Goal: Information Seeking & Learning: Learn about a topic

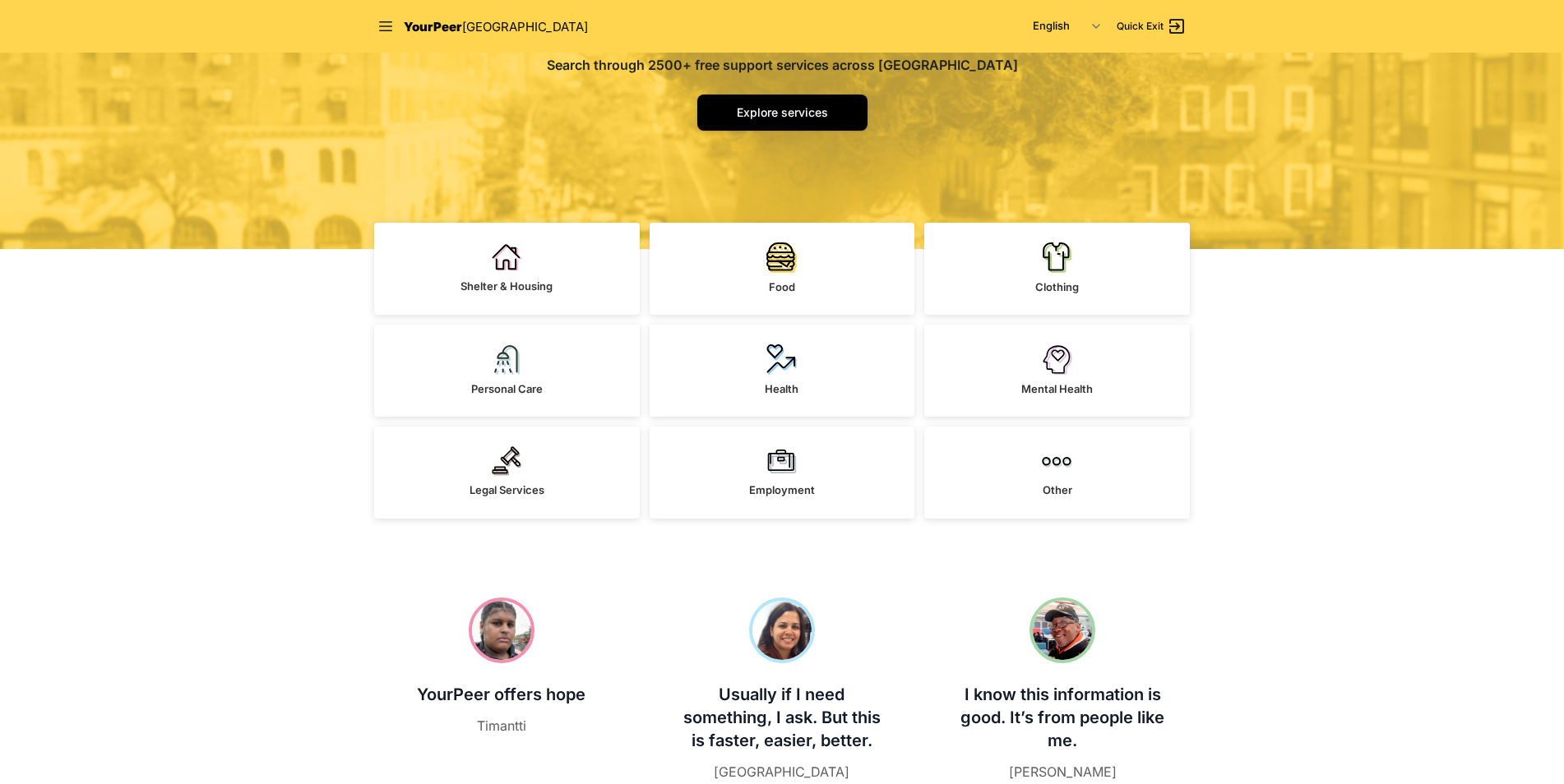
scroll to position [247, 0]
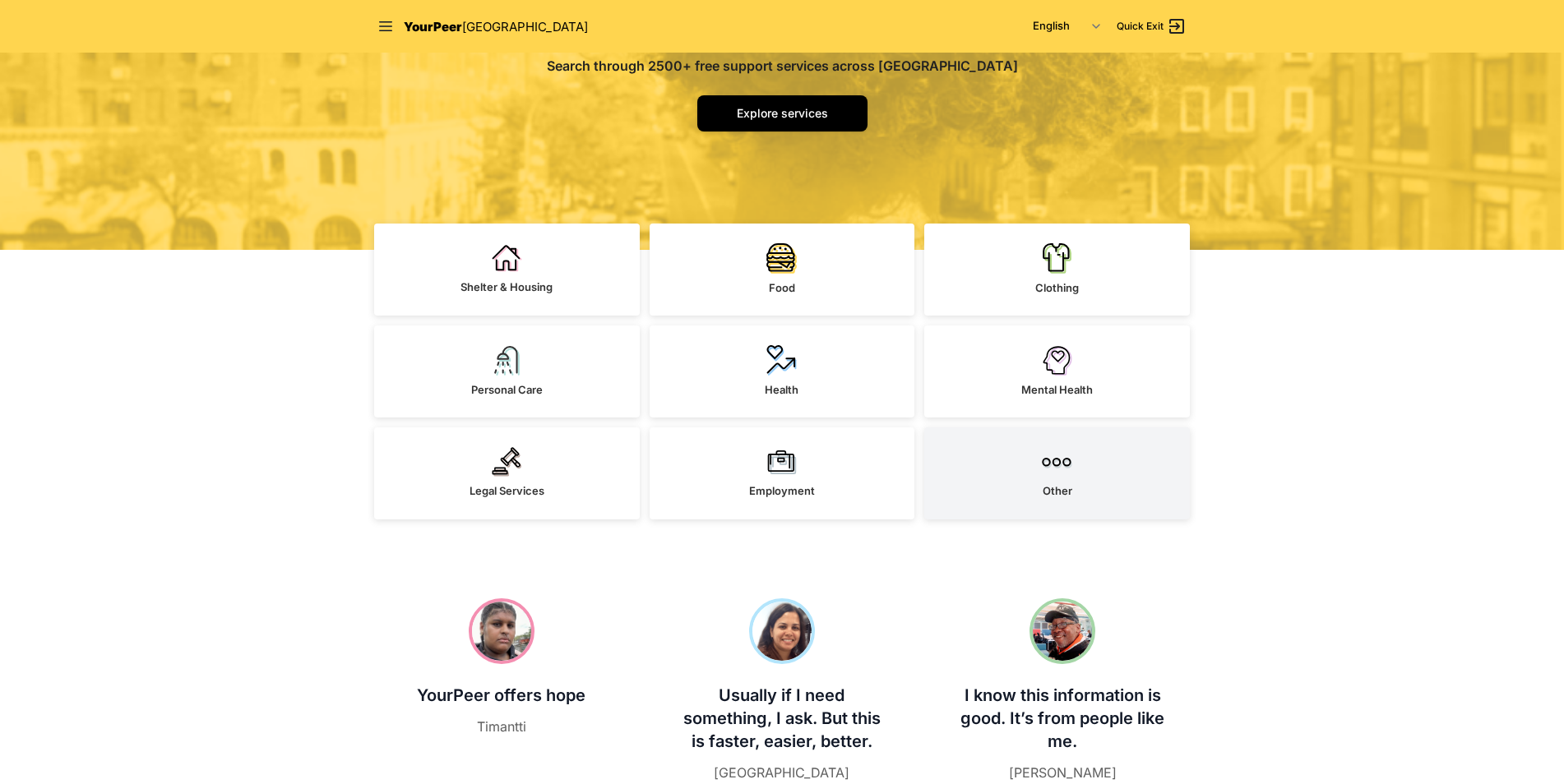
click at [1020, 480] on link "Other" at bounding box center [1057, 473] width 266 height 92
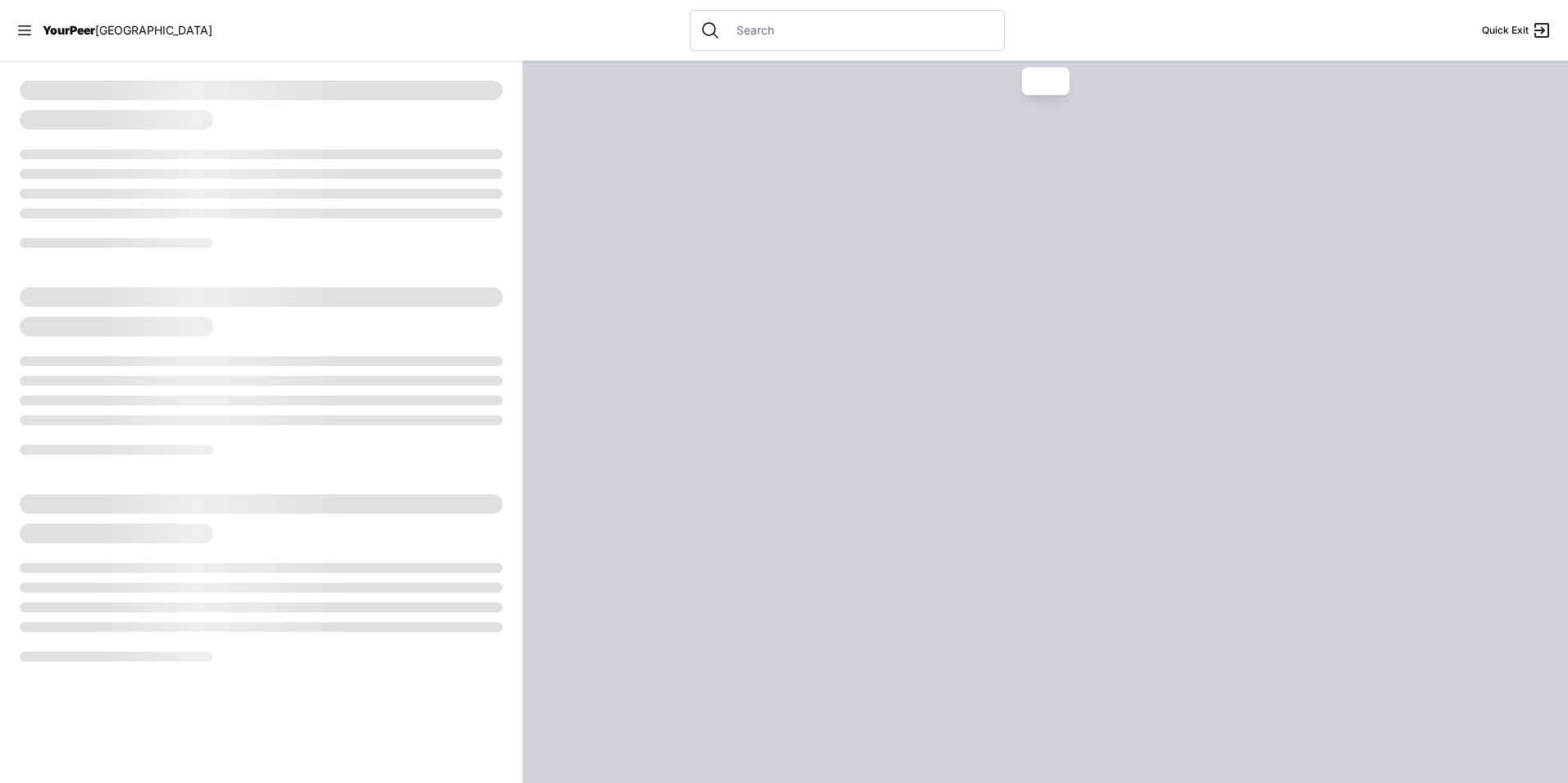
select select "recentlyUpdated"
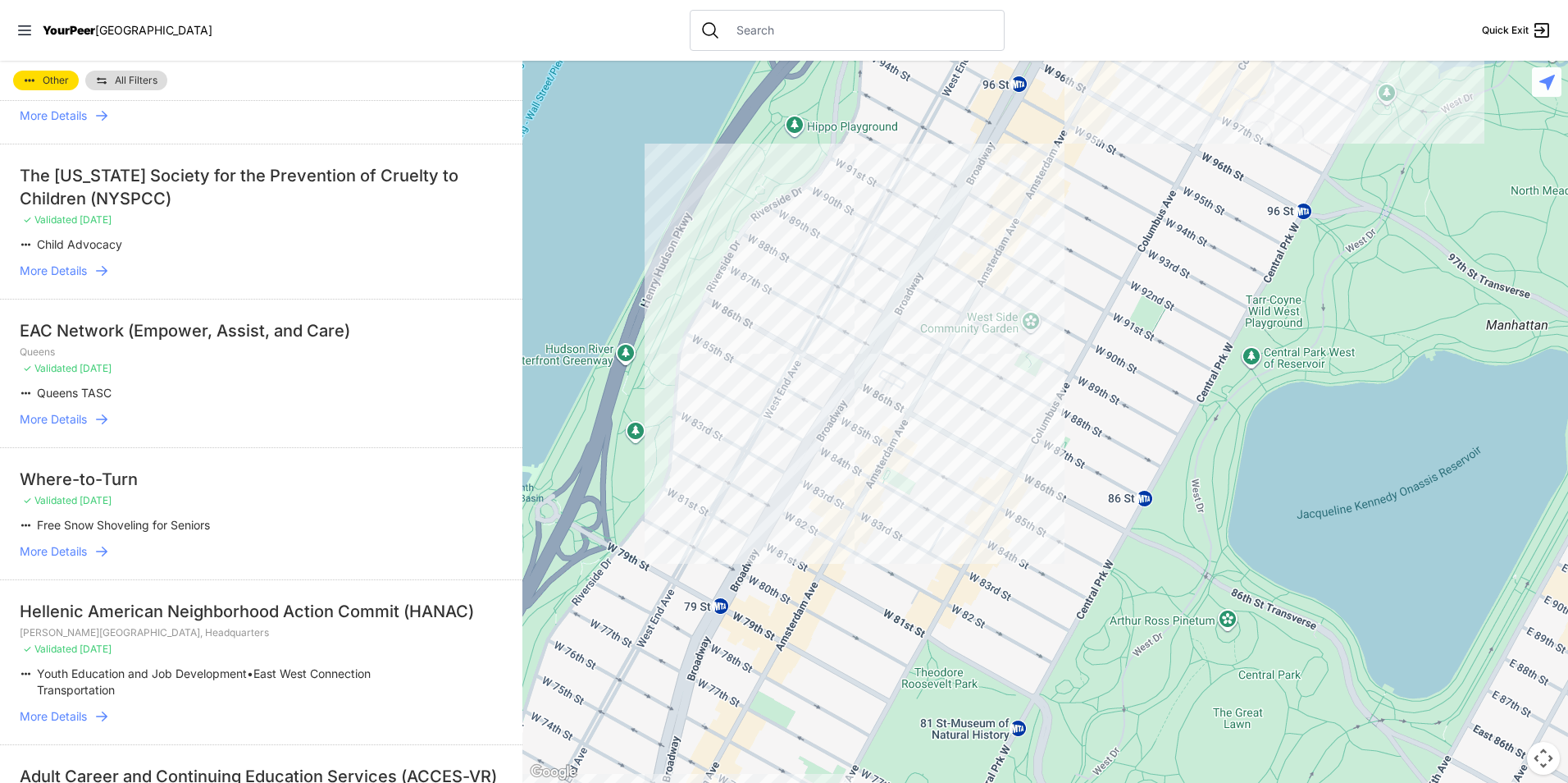
scroll to position [2298, 0]
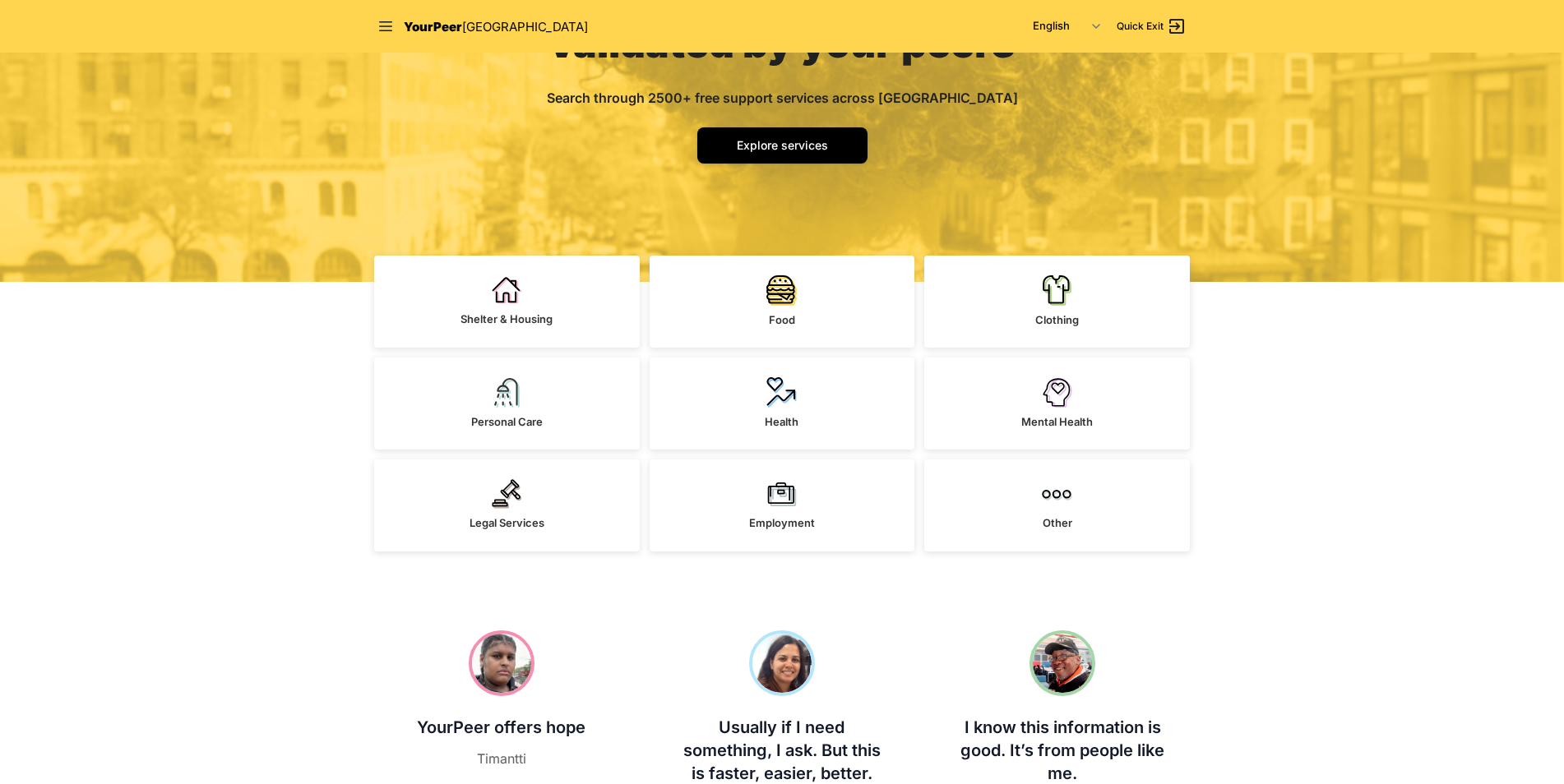
scroll to position [247, 0]
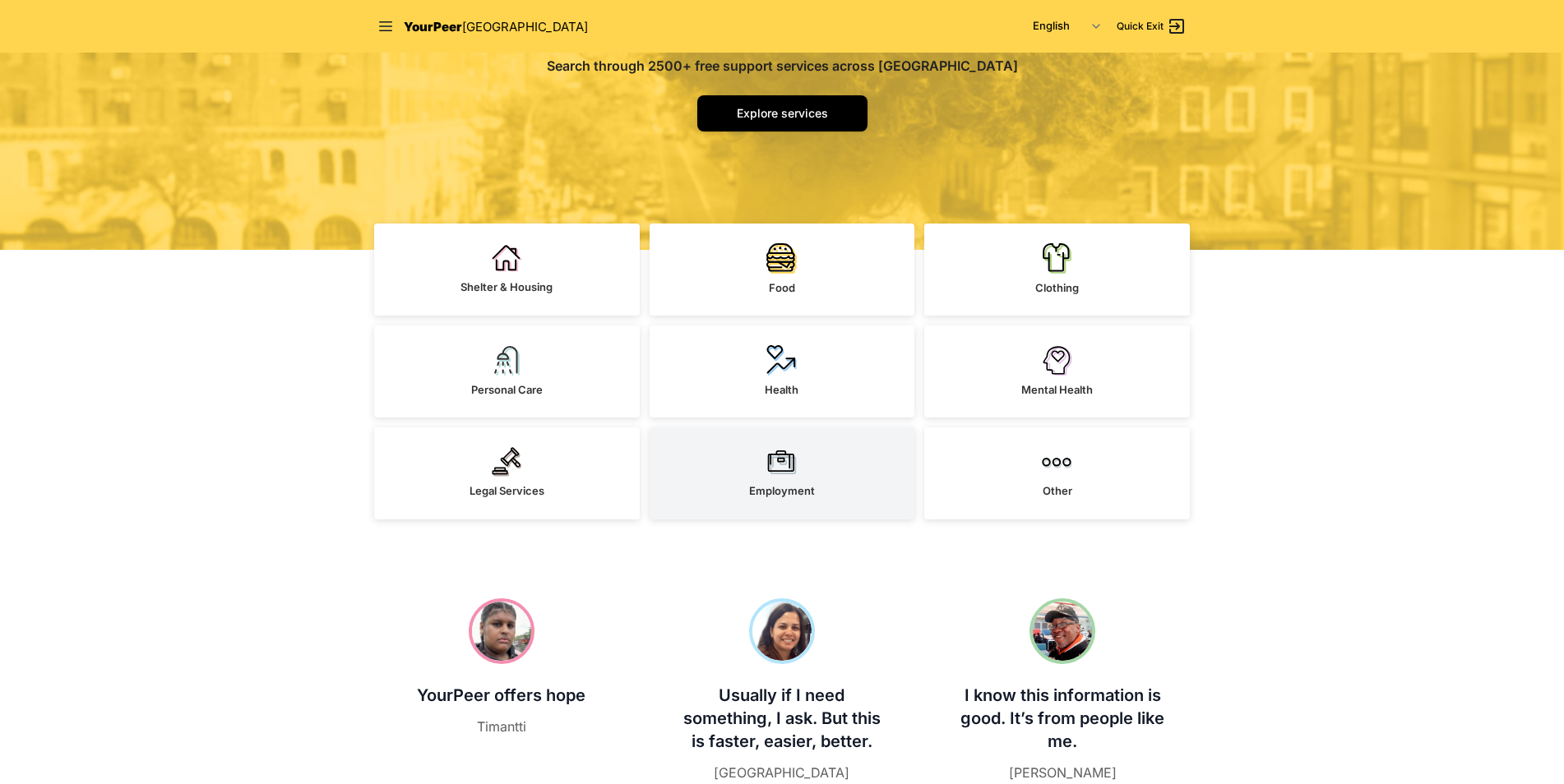
click at [769, 461] on img at bounding box center [782, 461] width 30 height 30
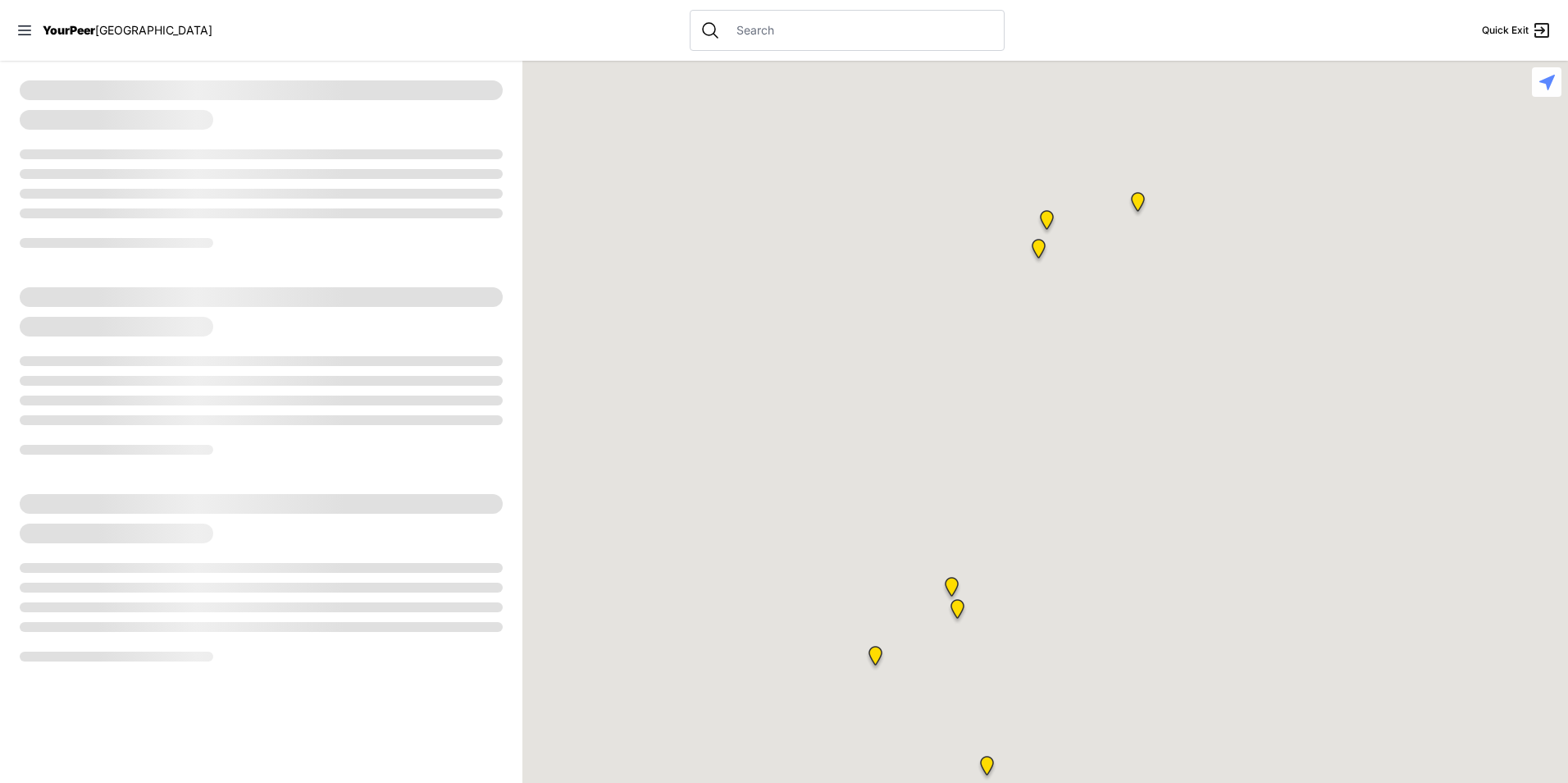
select select "recentlyUpdated"
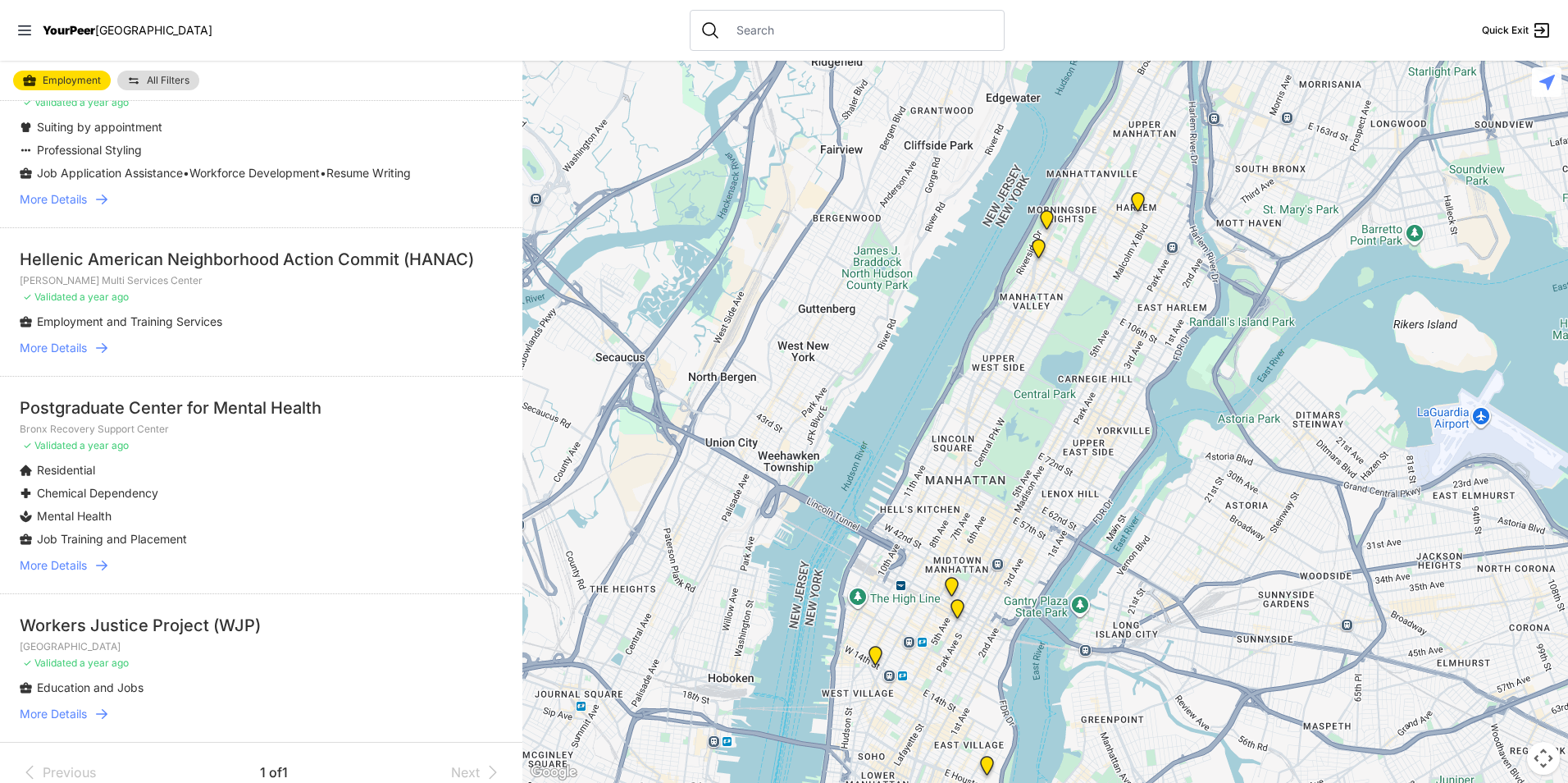
scroll to position [2906, 0]
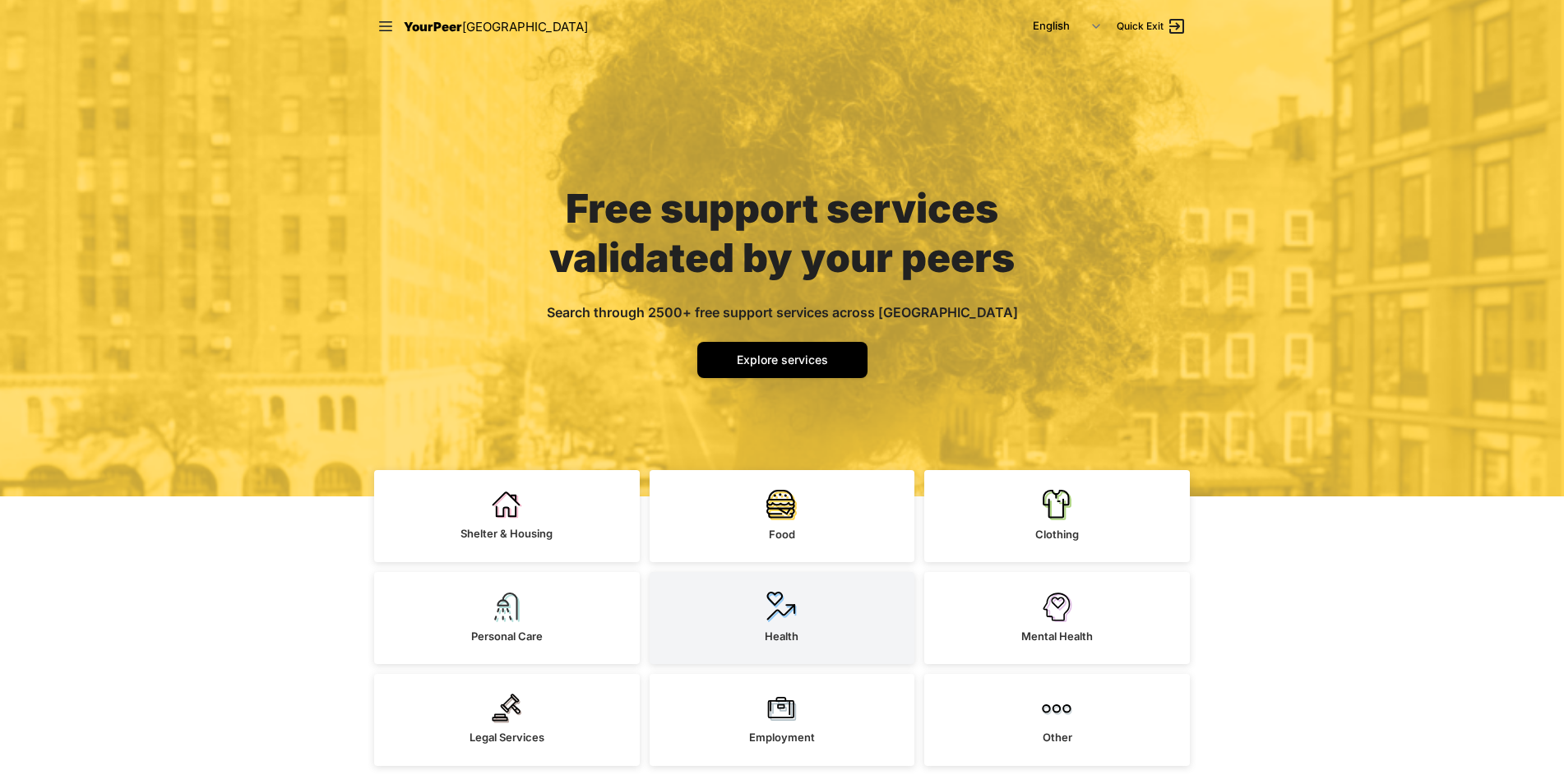
scroll to position [329, 0]
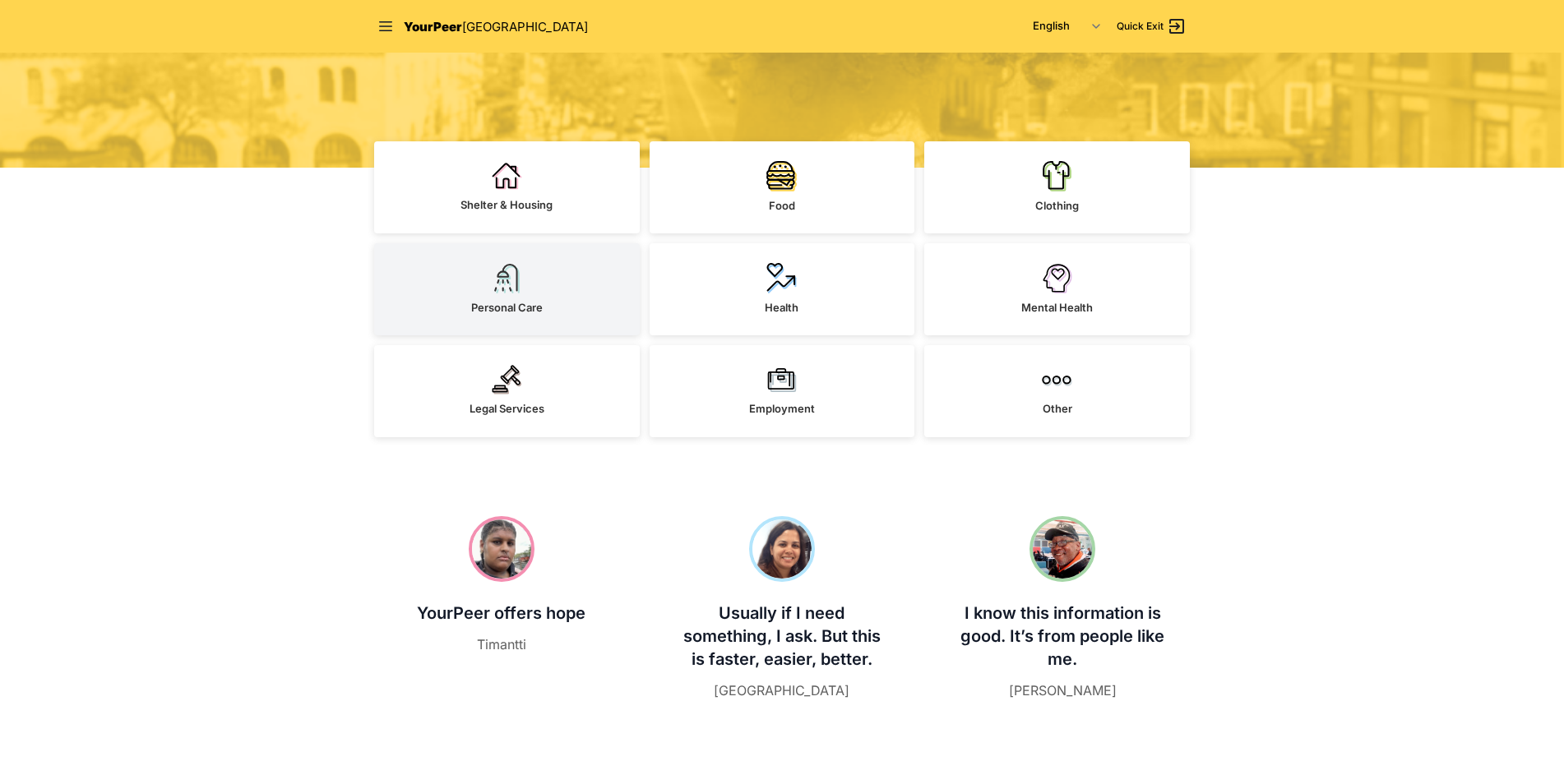
click at [519, 291] on img at bounding box center [507, 278] width 30 height 30
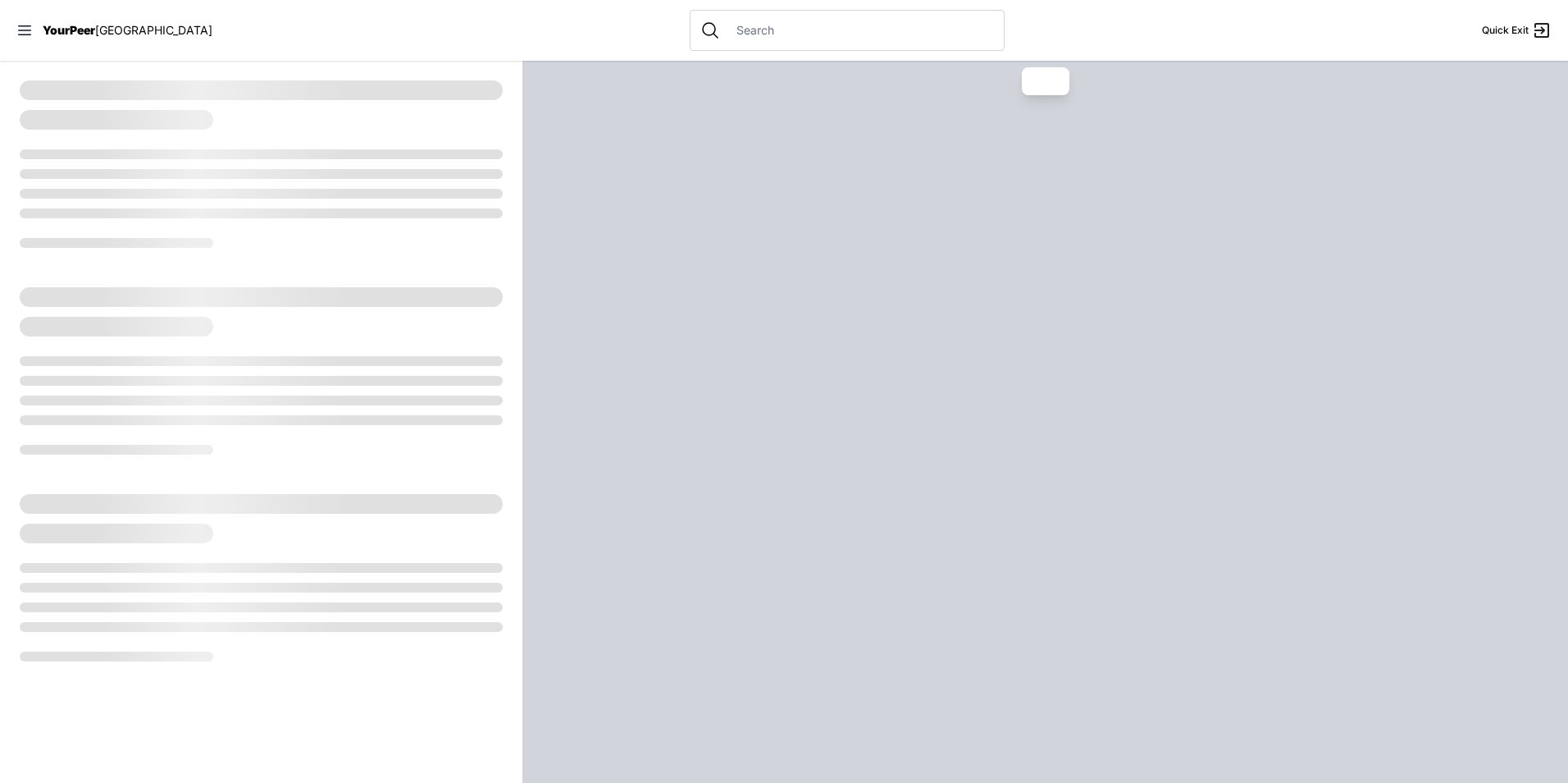
select select "recentlyUpdated"
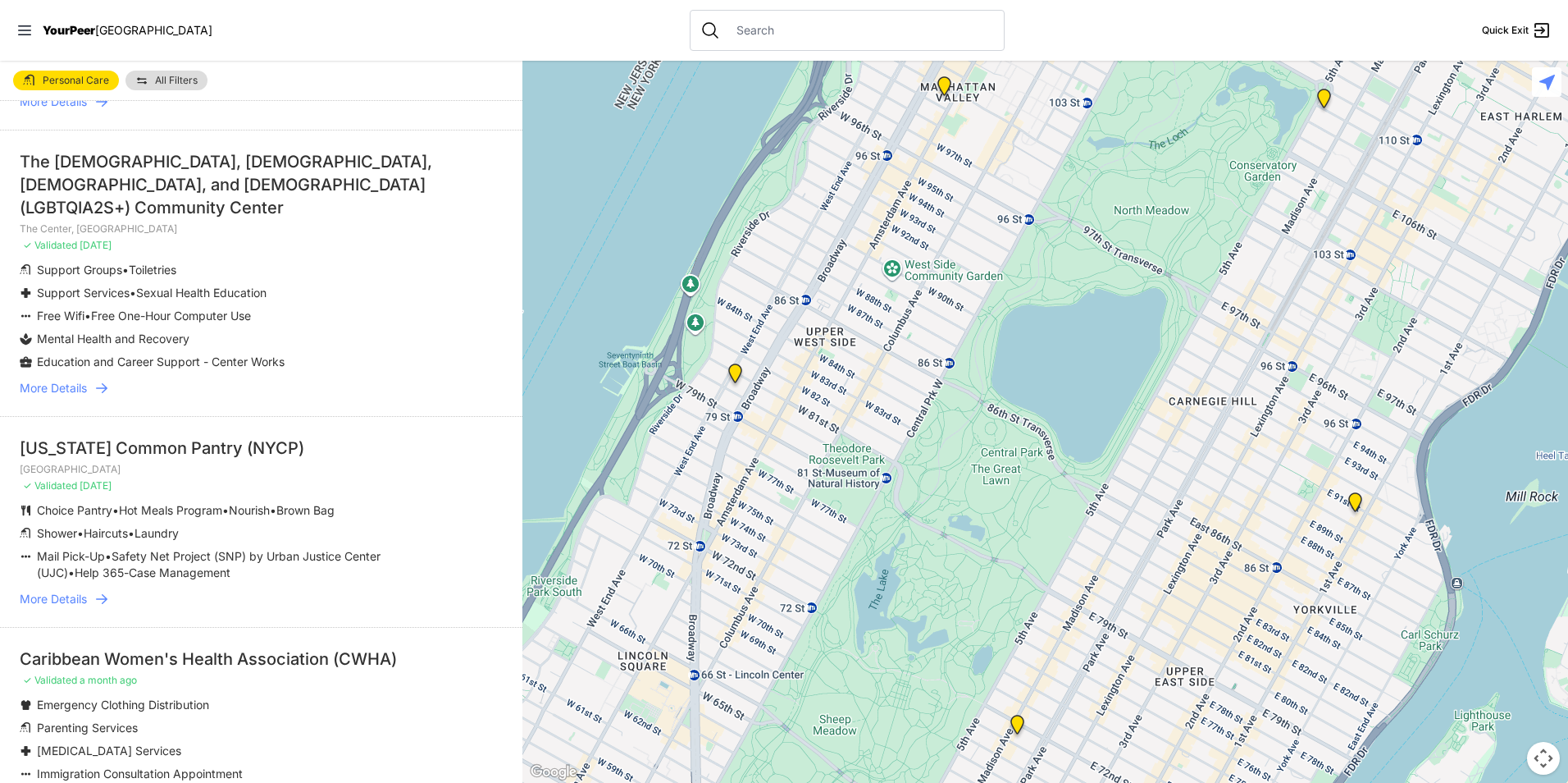
scroll to position [328, 0]
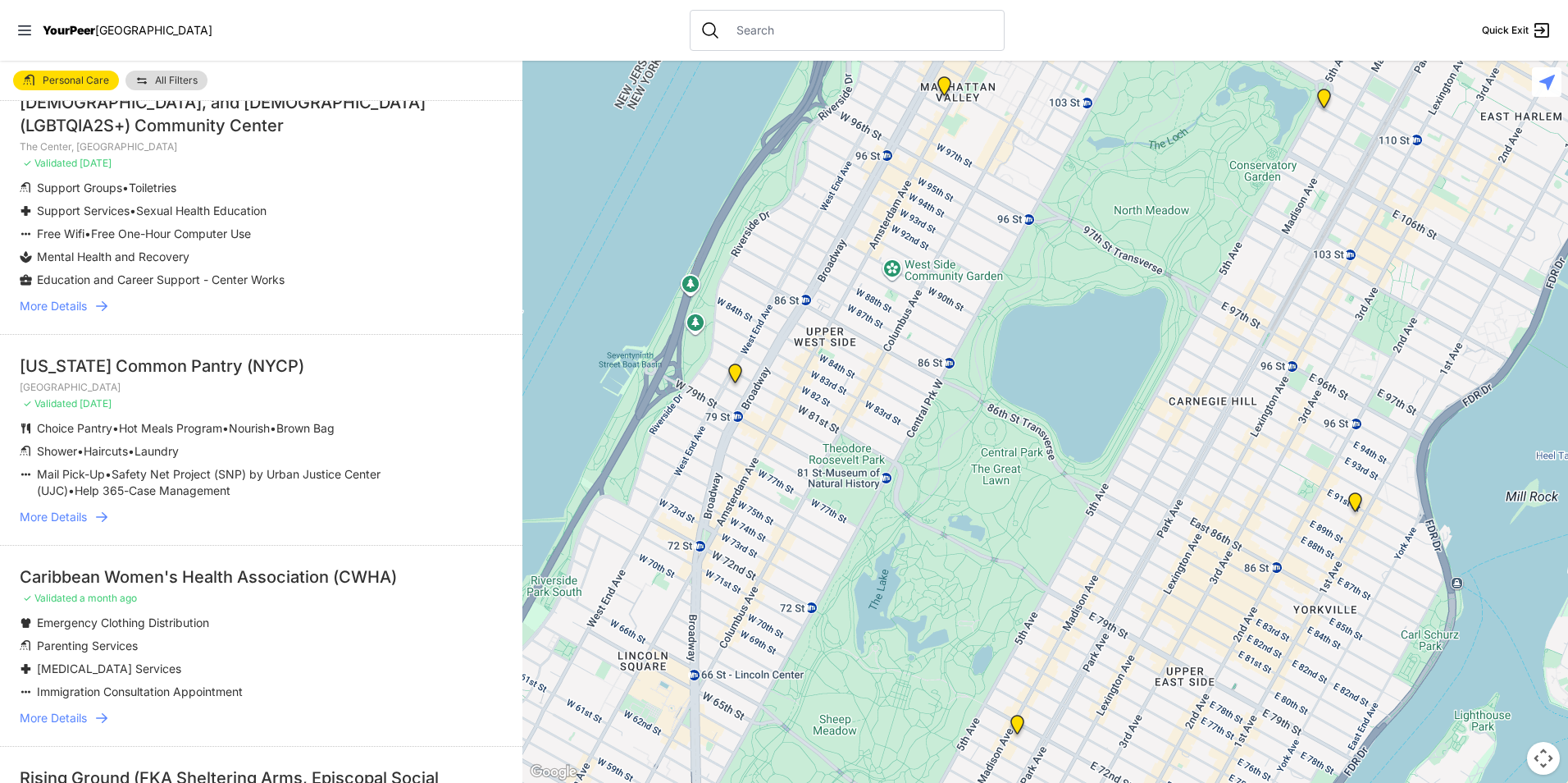
drag, startPoint x: 263, startPoint y: 396, endPoint x: 350, endPoint y: 260, distance: 161.4
click at [350, 272] on li "Education and Career Support - Center Works" at bounding box center [228, 280] width 417 height 16
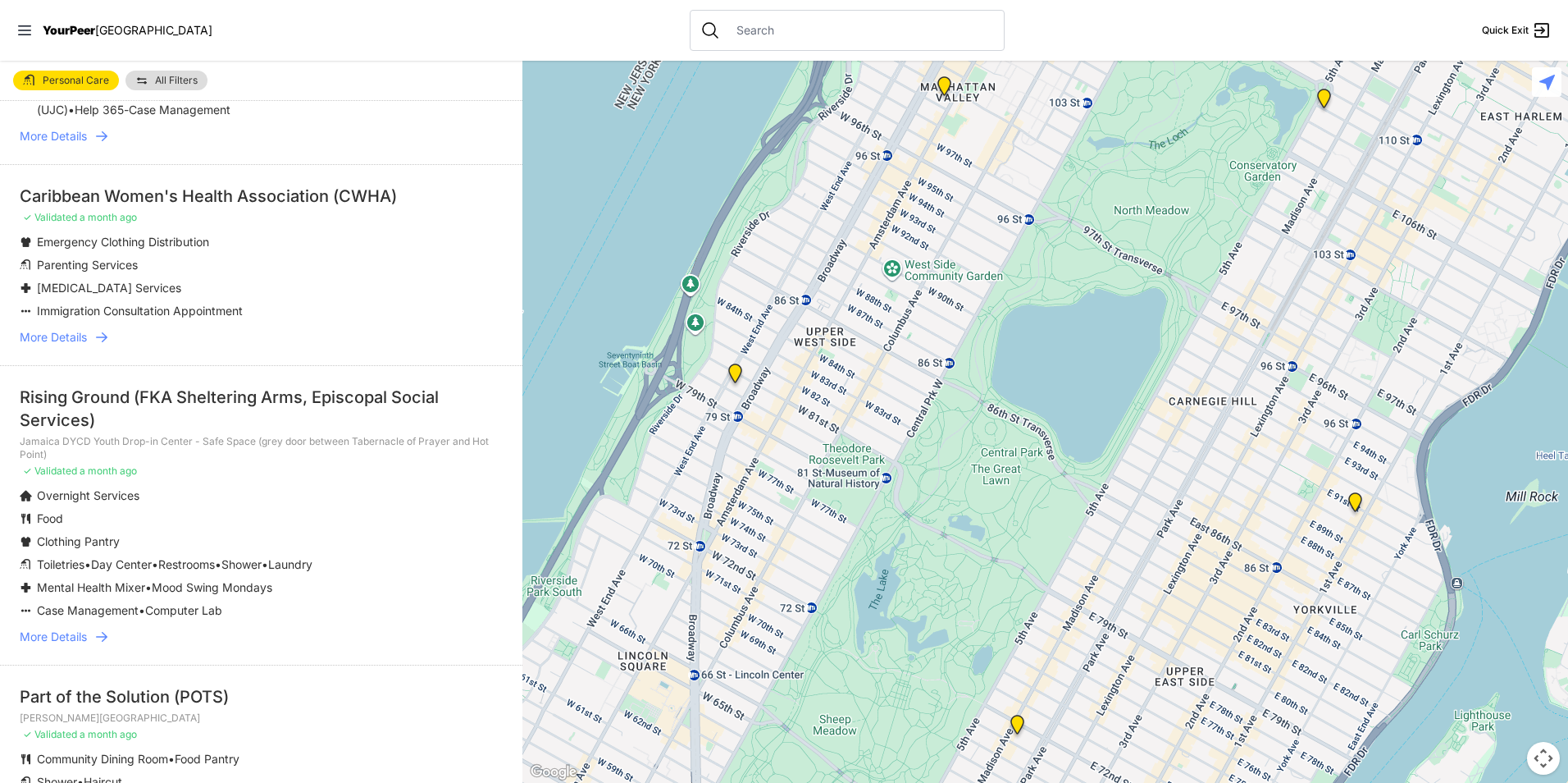
scroll to position [738, 0]
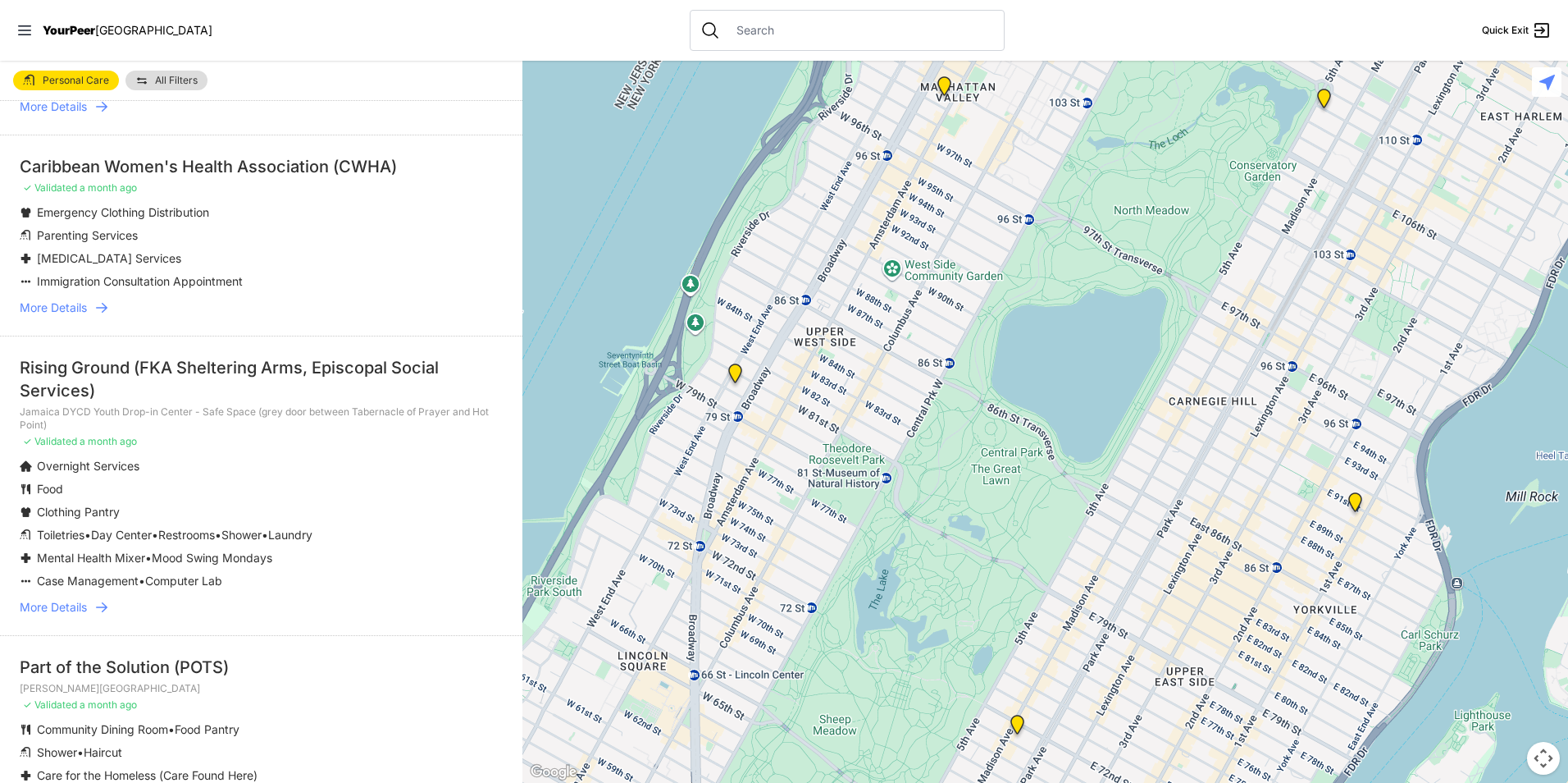
click at [66, 599] on span "More Details" at bounding box center [53, 607] width 68 height 16
click at [67, 599] on span "More Details" at bounding box center [53, 607] width 68 height 16
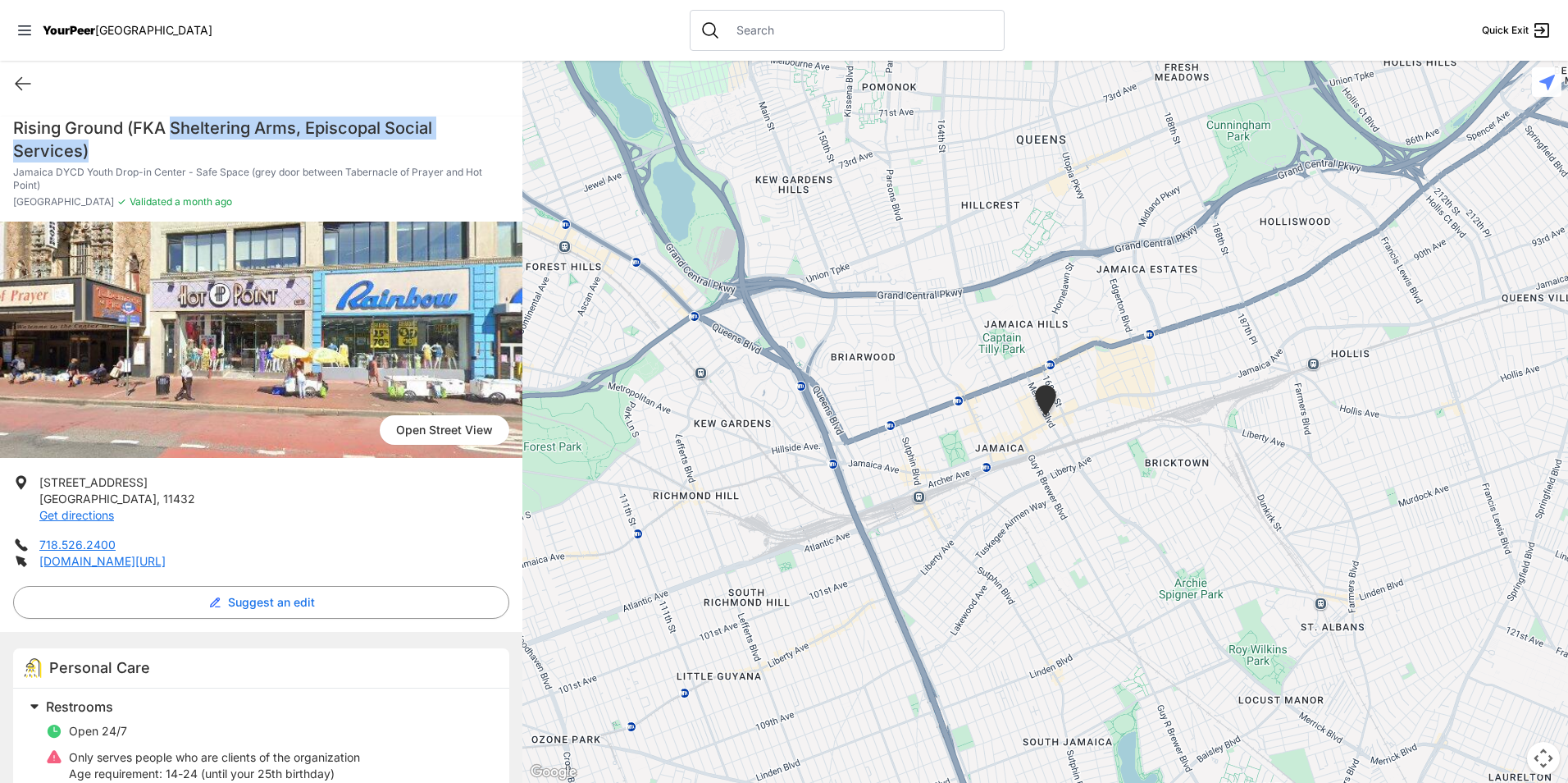
drag, startPoint x: 173, startPoint y: 130, endPoint x: 283, endPoint y: 142, distance: 110.7
click at [283, 142] on h1 "Rising Ground (FKA Sheltering Arms, Episcopal Social Services)" at bounding box center [261, 139] width 496 height 46
drag, startPoint x: 166, startPoint y: 121, endPoint x: 282, endPoint y: 122, distance: 116.0
click at [282, 122] on h1 "Rising Ground (FKA Sheltering Arms, Episcopal Social Services)" at bounding box center [261, 139] width 496 height 46
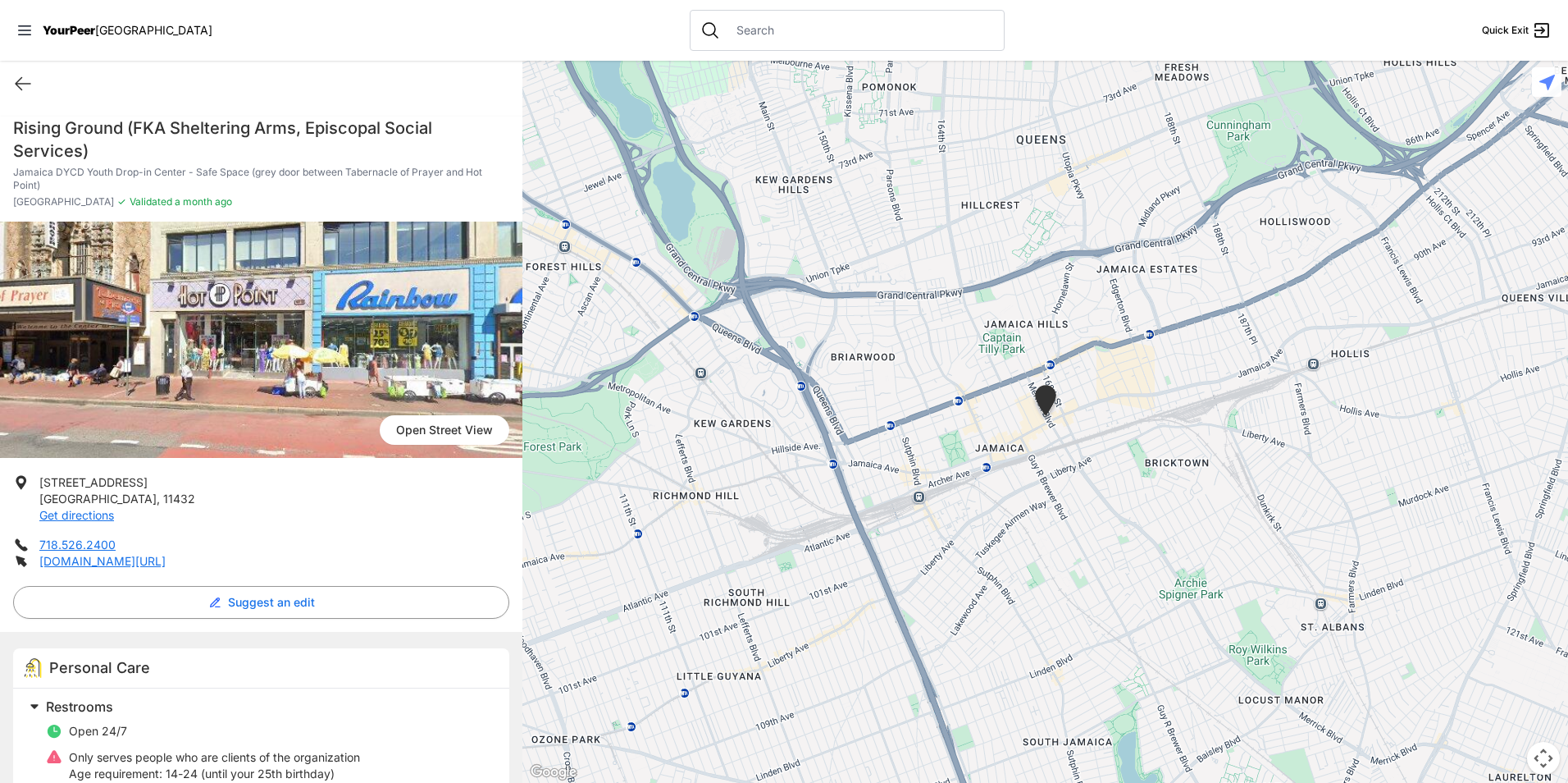
drag, startPoint x: 282, startPoint y: 122, endPoint x: 293, endPoint y: 144, distance: 24.6
click at [293, 144] on h1 "Rising Ground (FKA Sheltering Arms, Episcopal Social Services)" at bounding box center [261, 139] width 496 height 46
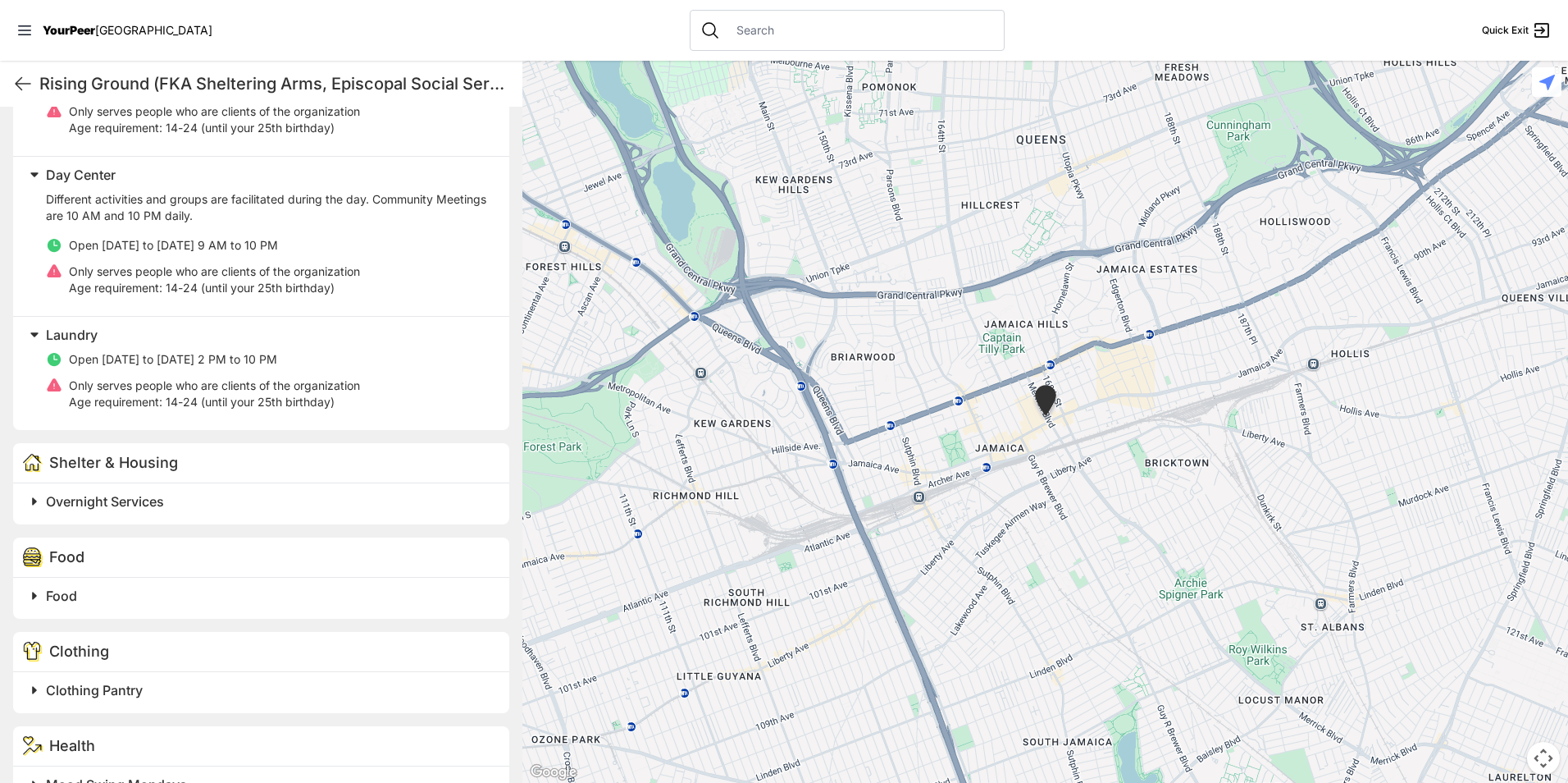
scroll to position [903, 0]
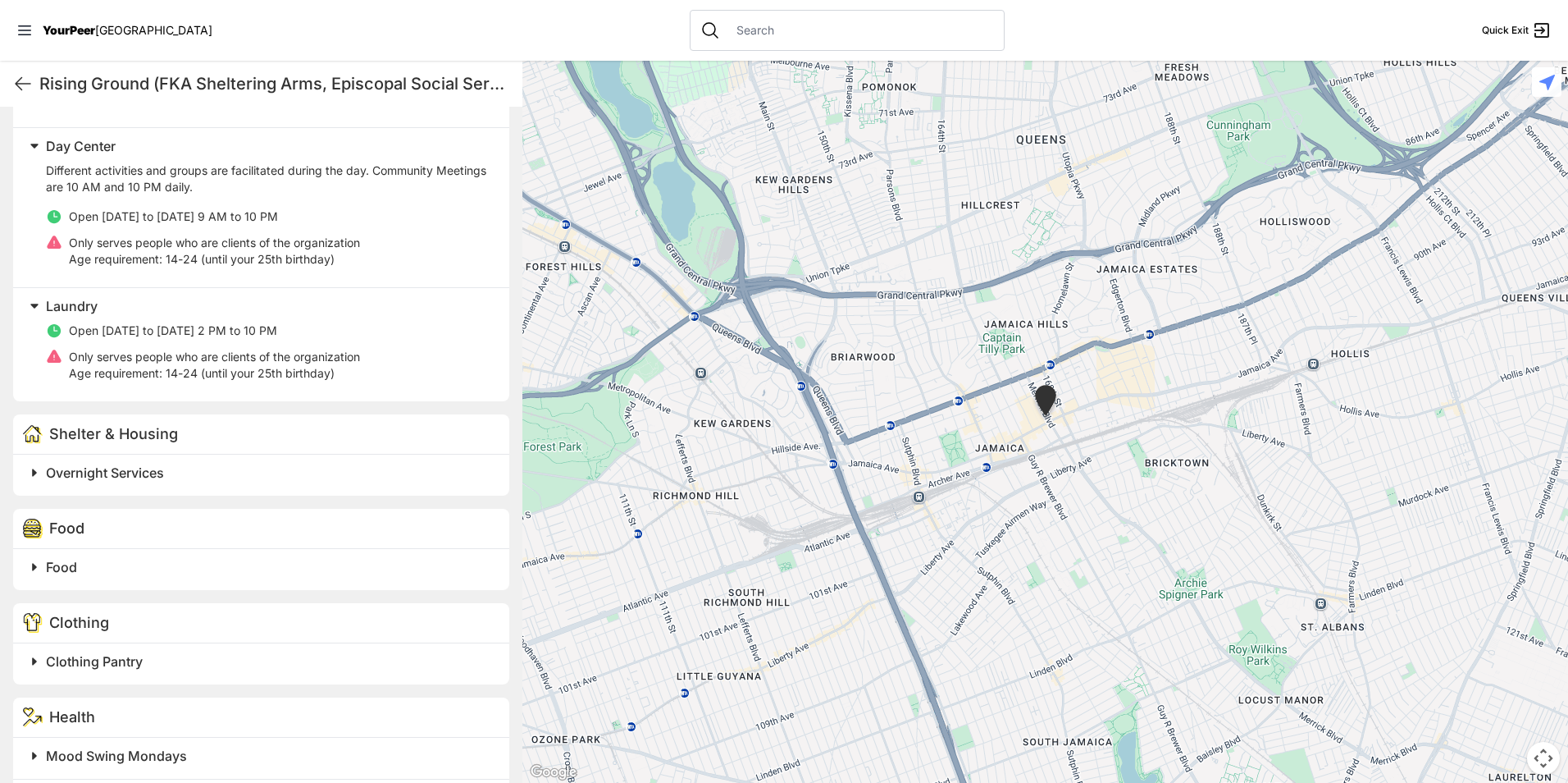
click at [217, 485] on div "Overnight Services" at bounding box center [261, 475] width 496 height 41
click at [116, 460] on div "Overnight Services" at bounding box center [261, 475] width 496 height 41
click at [113, 464] on span "Overnight Services" at bounding box center [105, 472] width 118 height 16
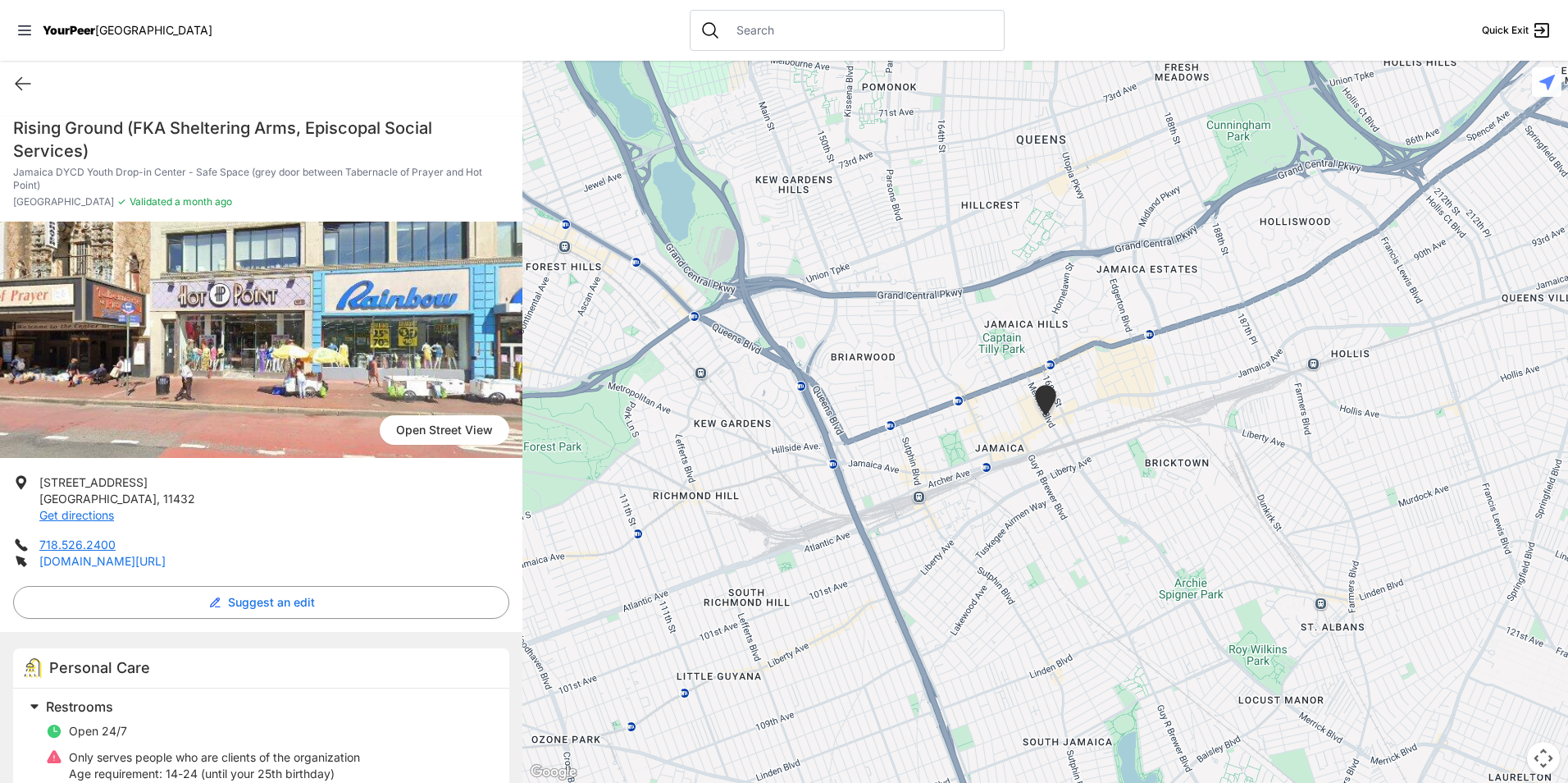
click at [104, 564] on link "[DOMAIN_NAME][URL]" at bounding box center [102, 560] width 126 height 14
click at [24, 82] on icon at bounding box center [23, 84] width 20 height 20
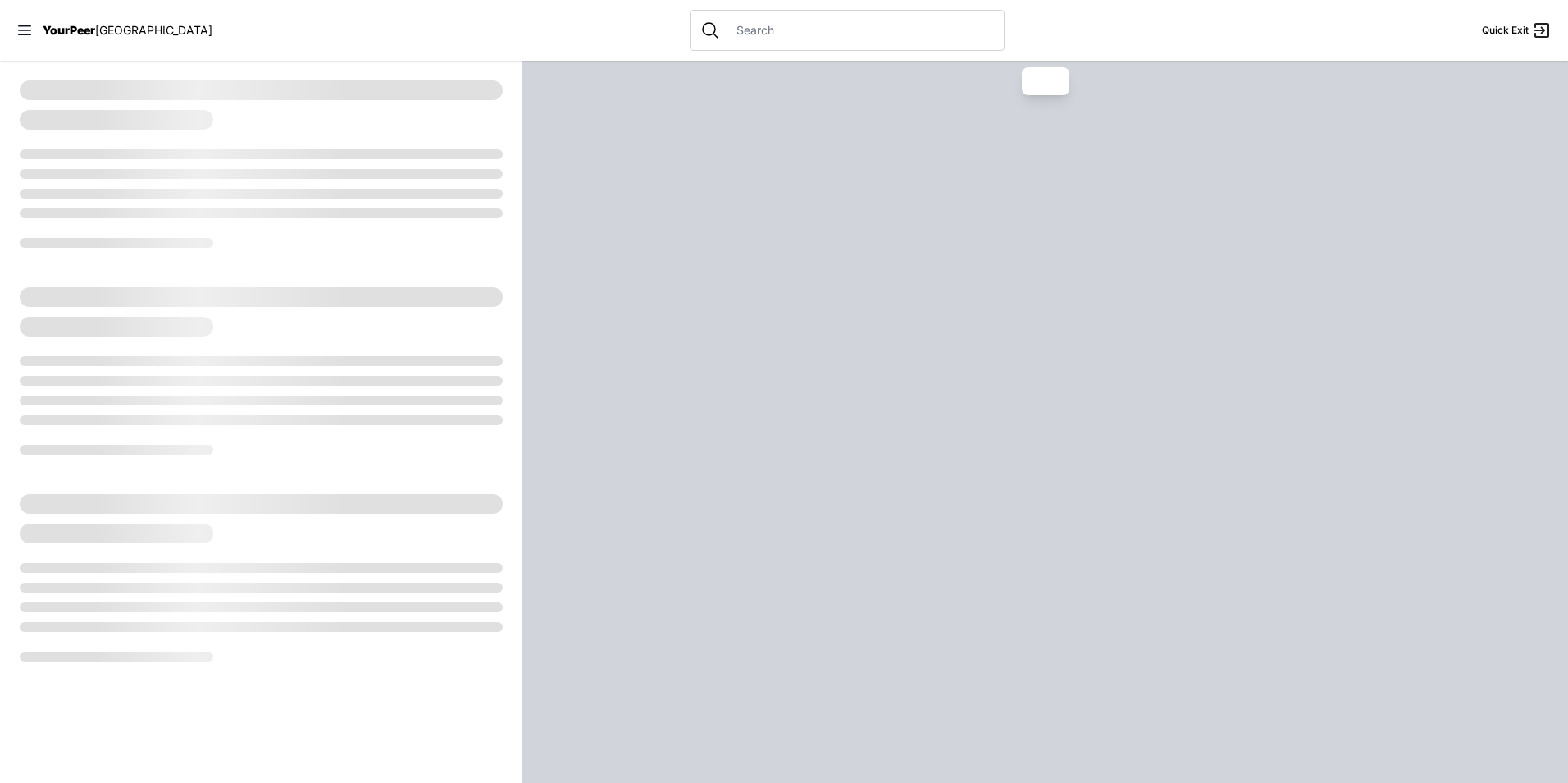
select select "recentlyUpdated"
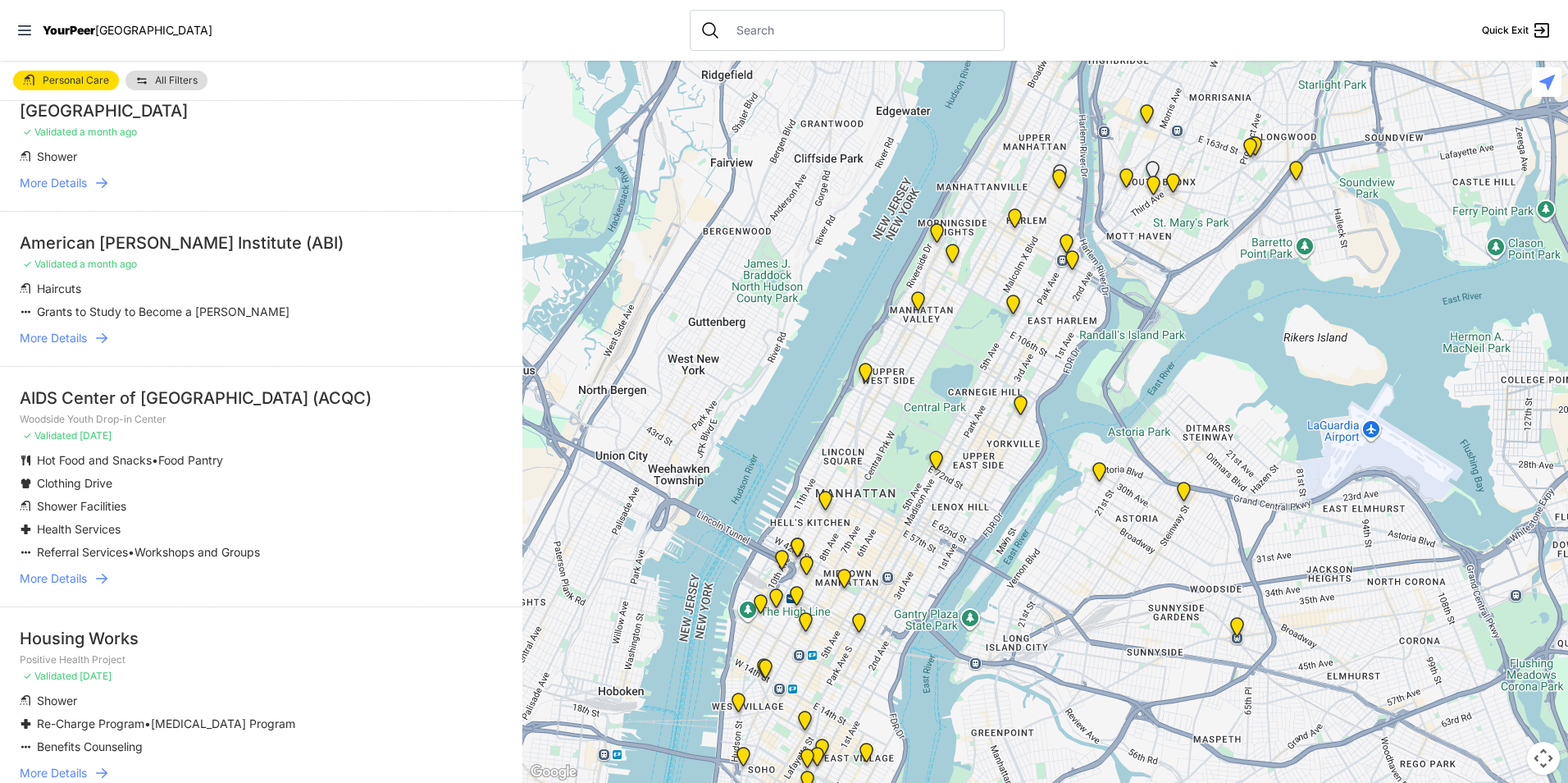
scroll to position [1888, 0]
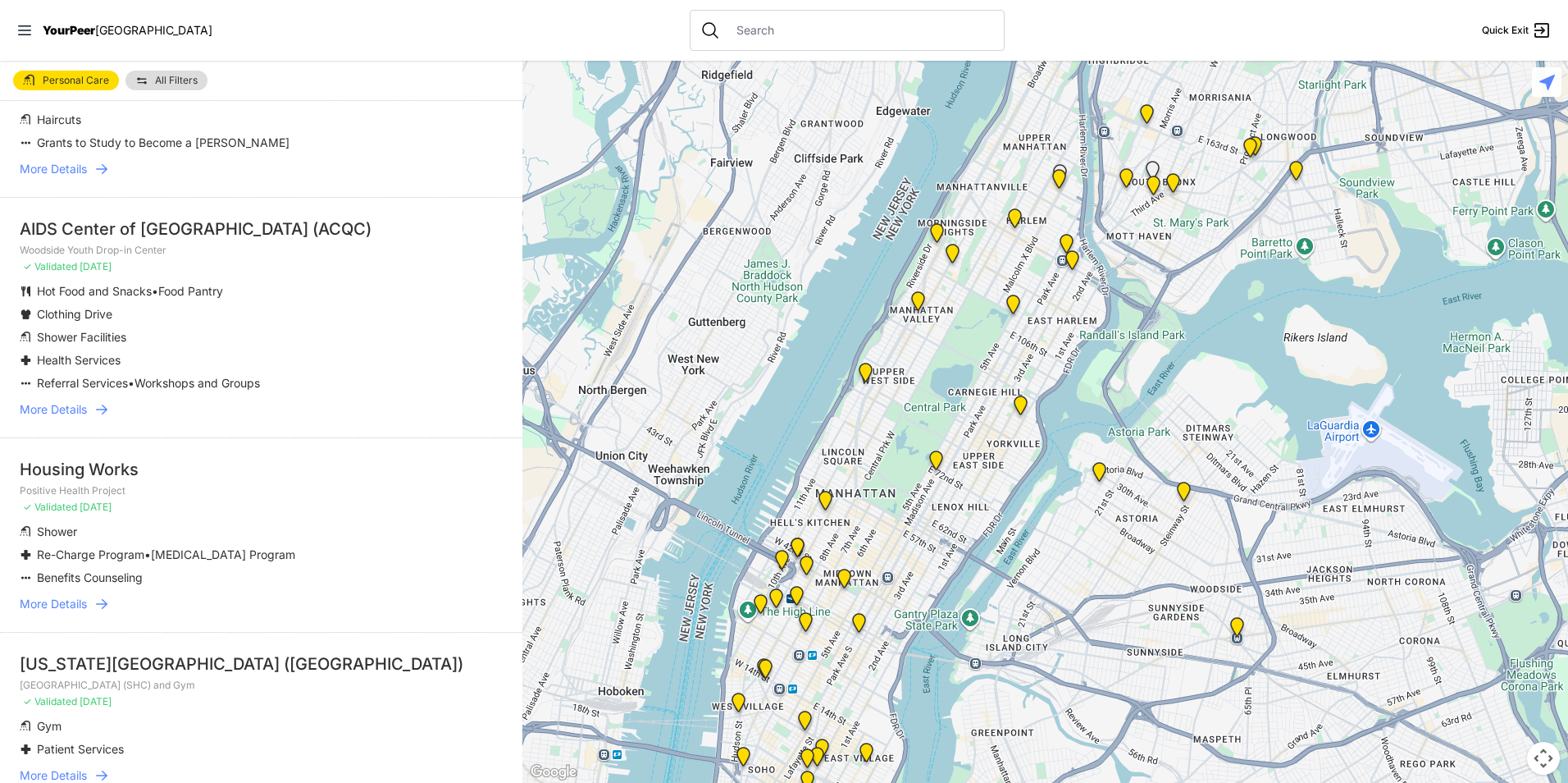
click at [68, 596] on span "More Details" at bounding box center [53, 603] width 68 height 16
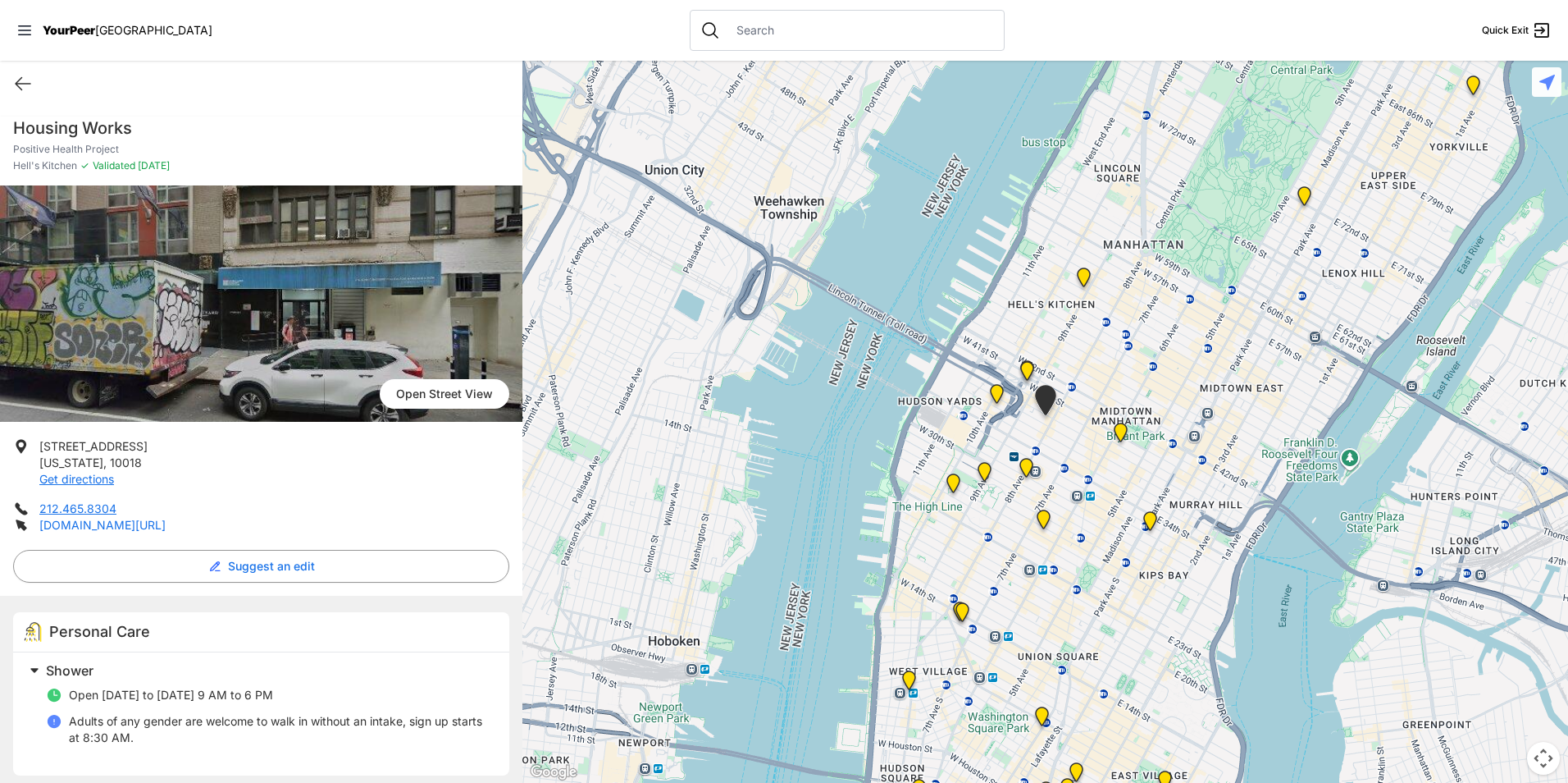
click at [165, 525] on link "[DOMAIN_NAME][URL]" at bounding box center [102, 524] width 126 height 14
click at [22, 81] on icon at bounding box center [23, 84] width 20 height 20
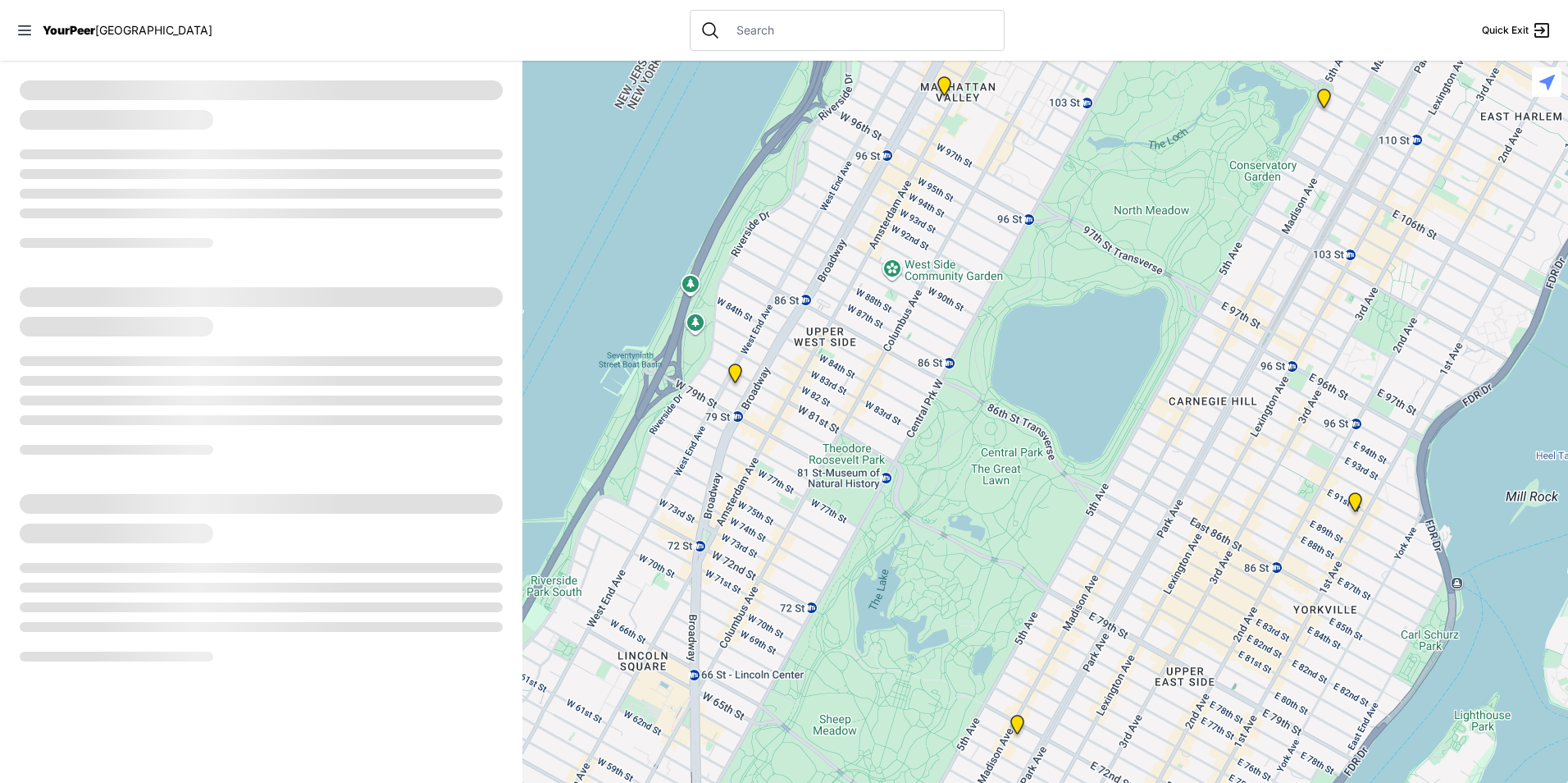
select select "recentlyUpdated"
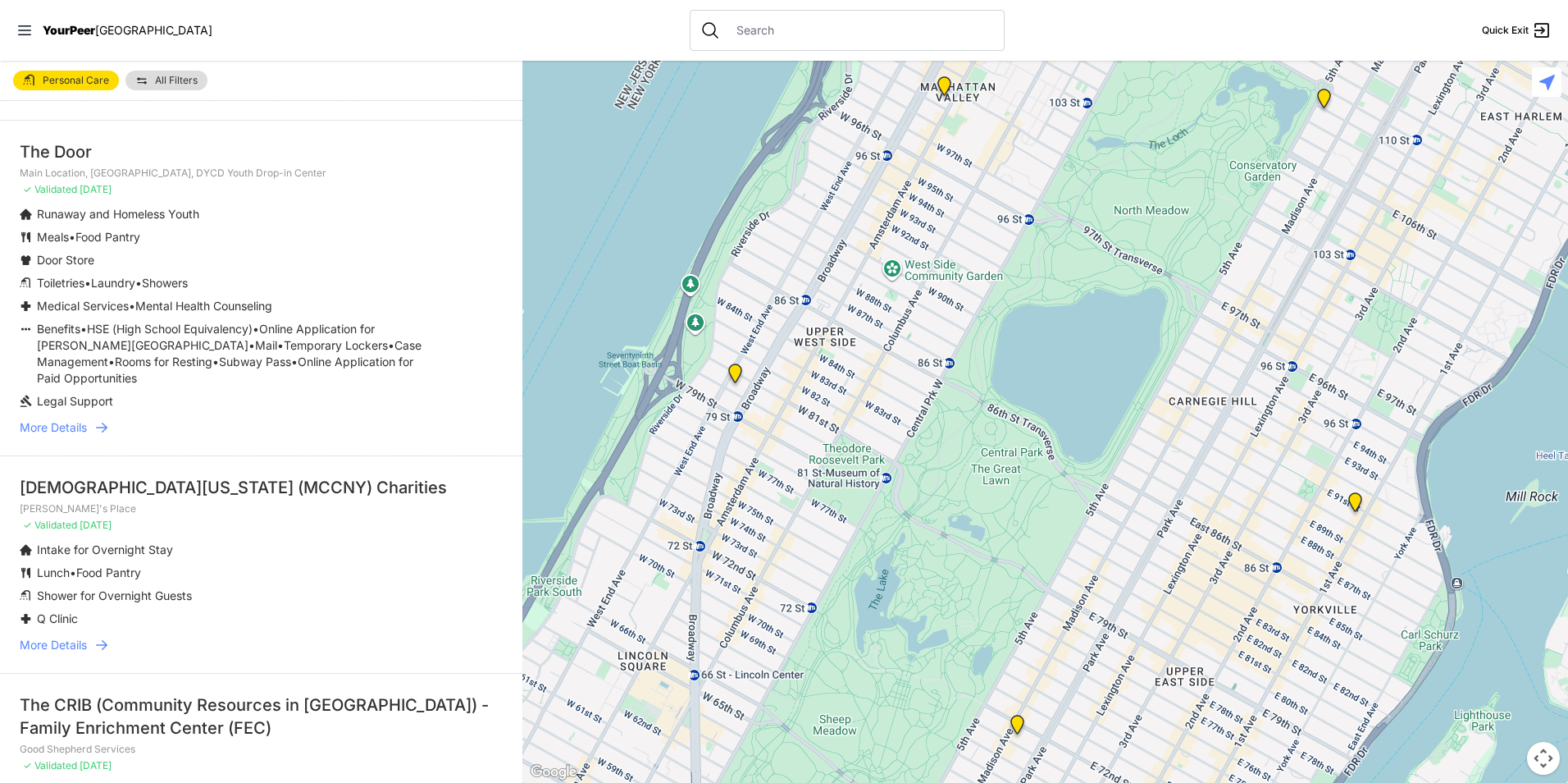
scroll to position [2872, 0]
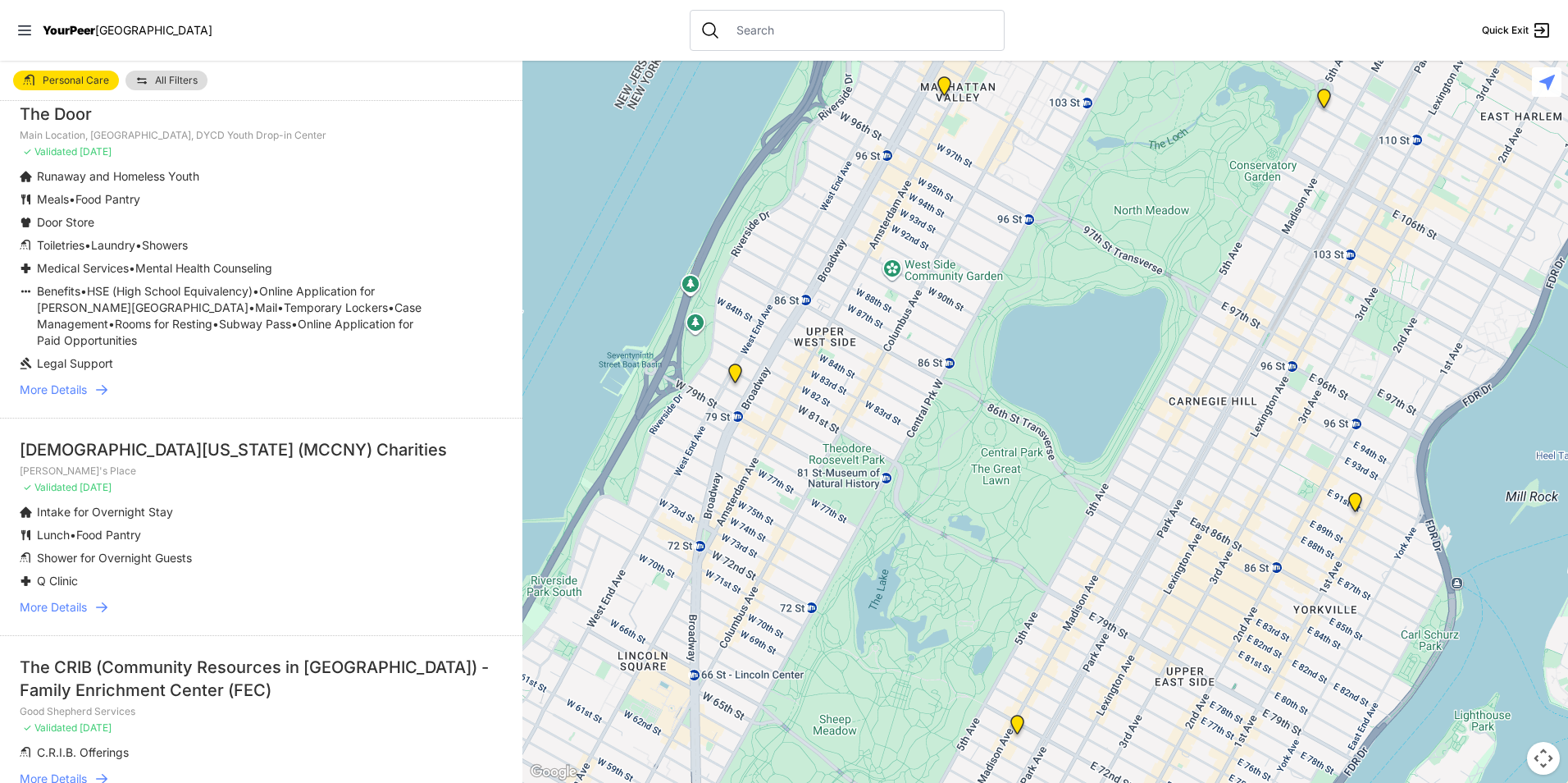
click at [87, 382] on span "More Details" at bounding box center [53, 389] width 68 height 16
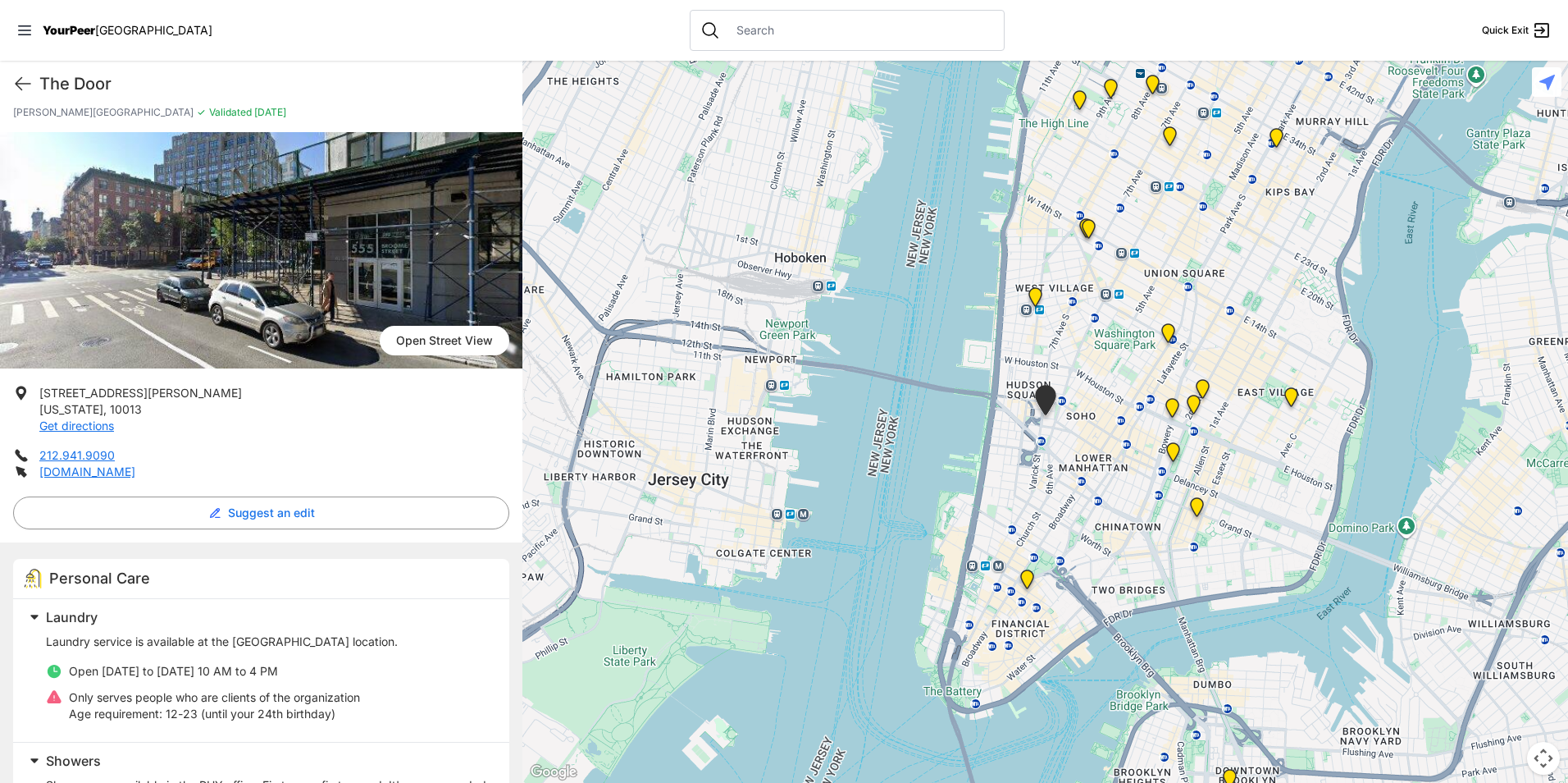
scroll to position [82, 0]
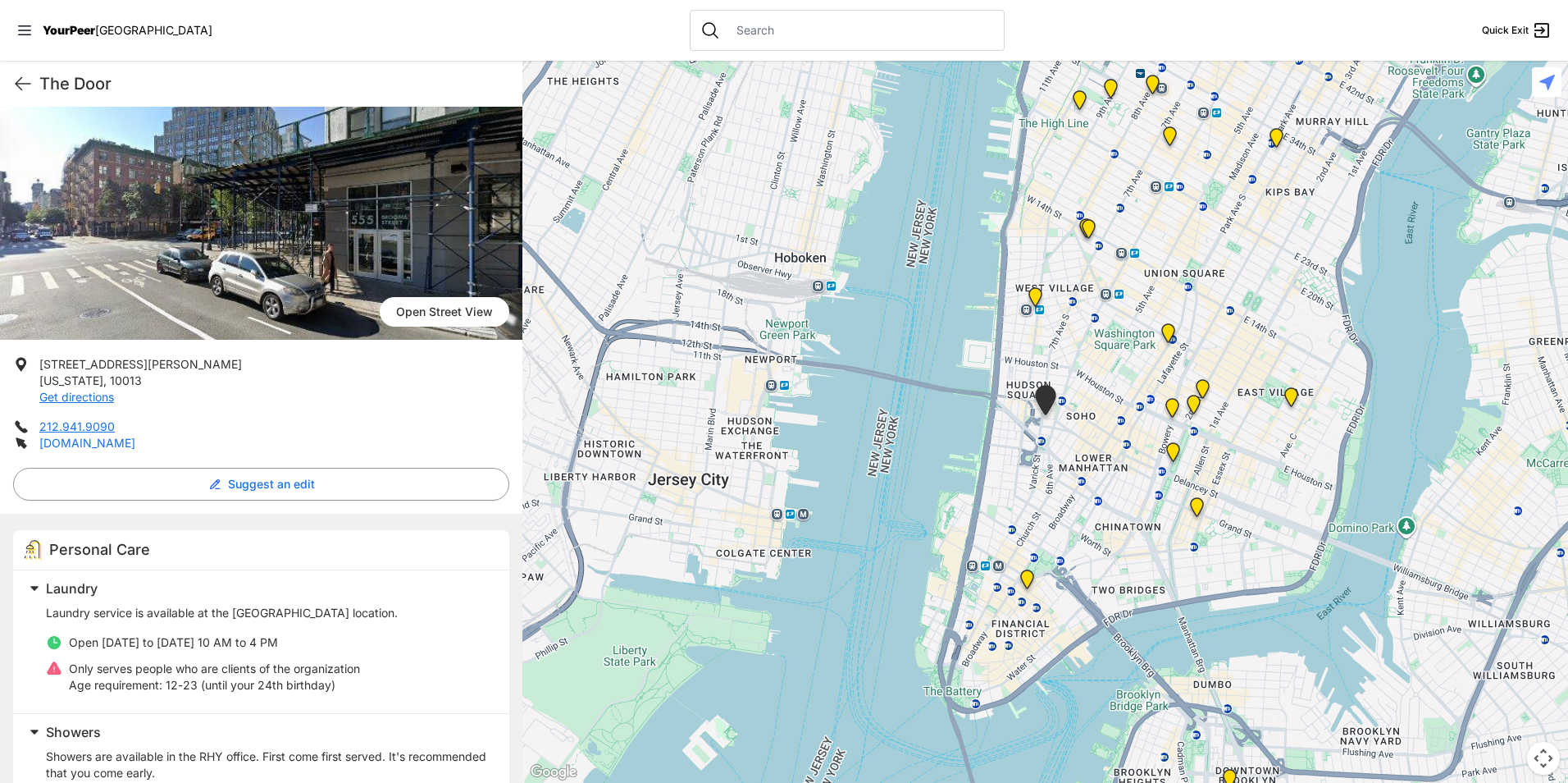
click at [74, 444] on link "[DOMAIN_NAME]" at bounding box center [87, 442] width 96 height 14
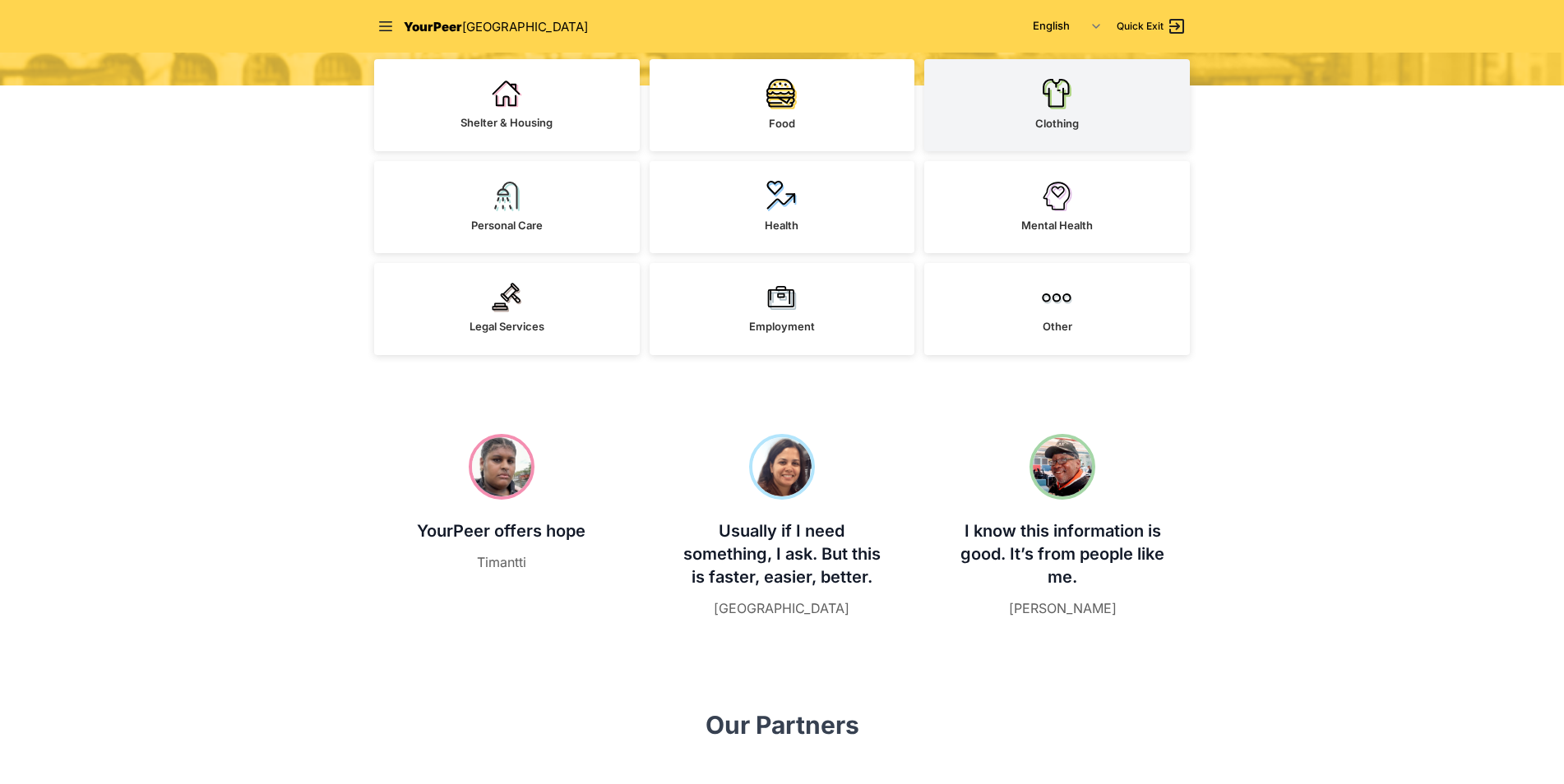
click at [999, 117] on link "Clothing" at bounding box center [1057, 105] width 266 height 92
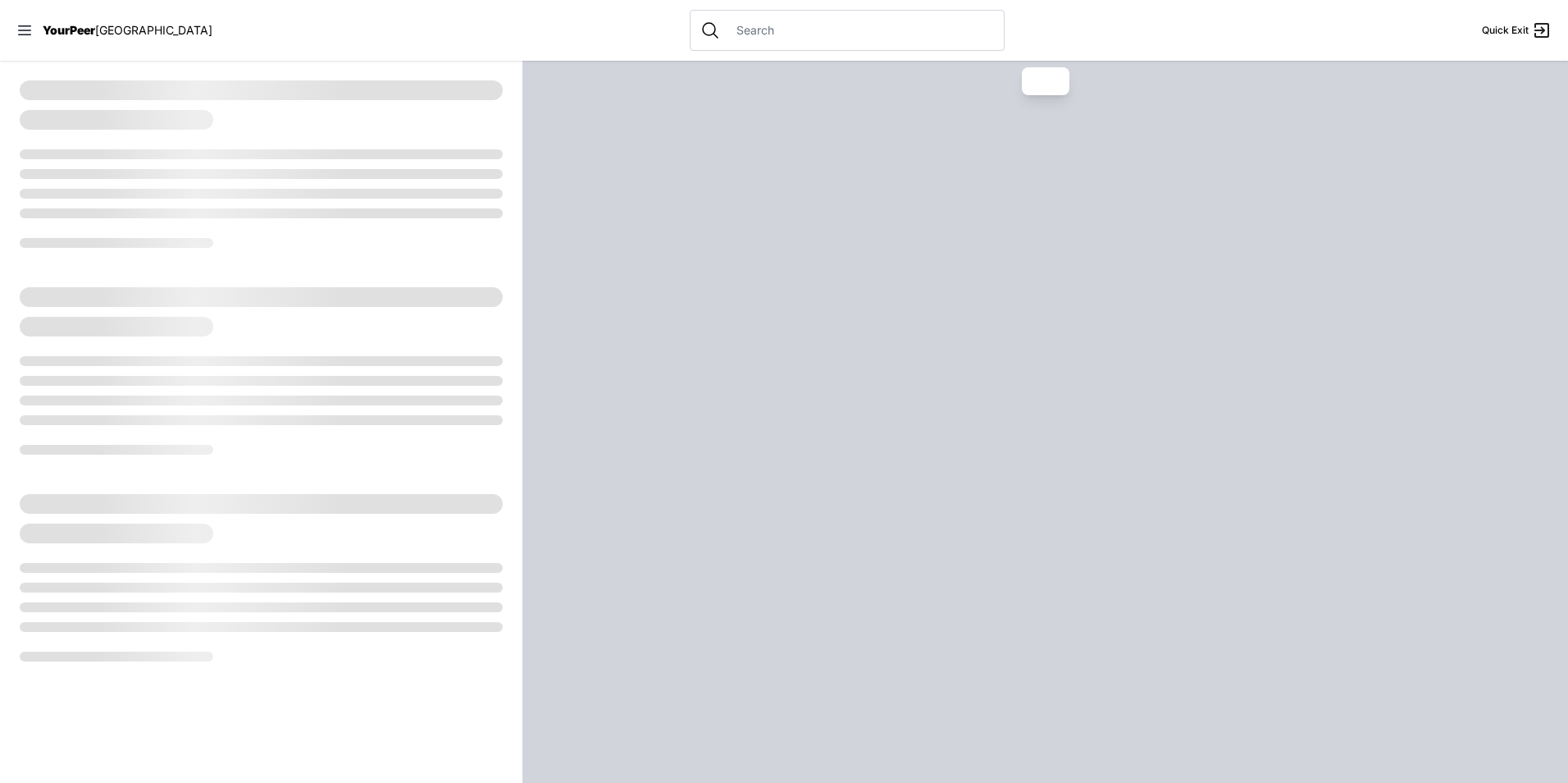
select select "recentlyUpdated"
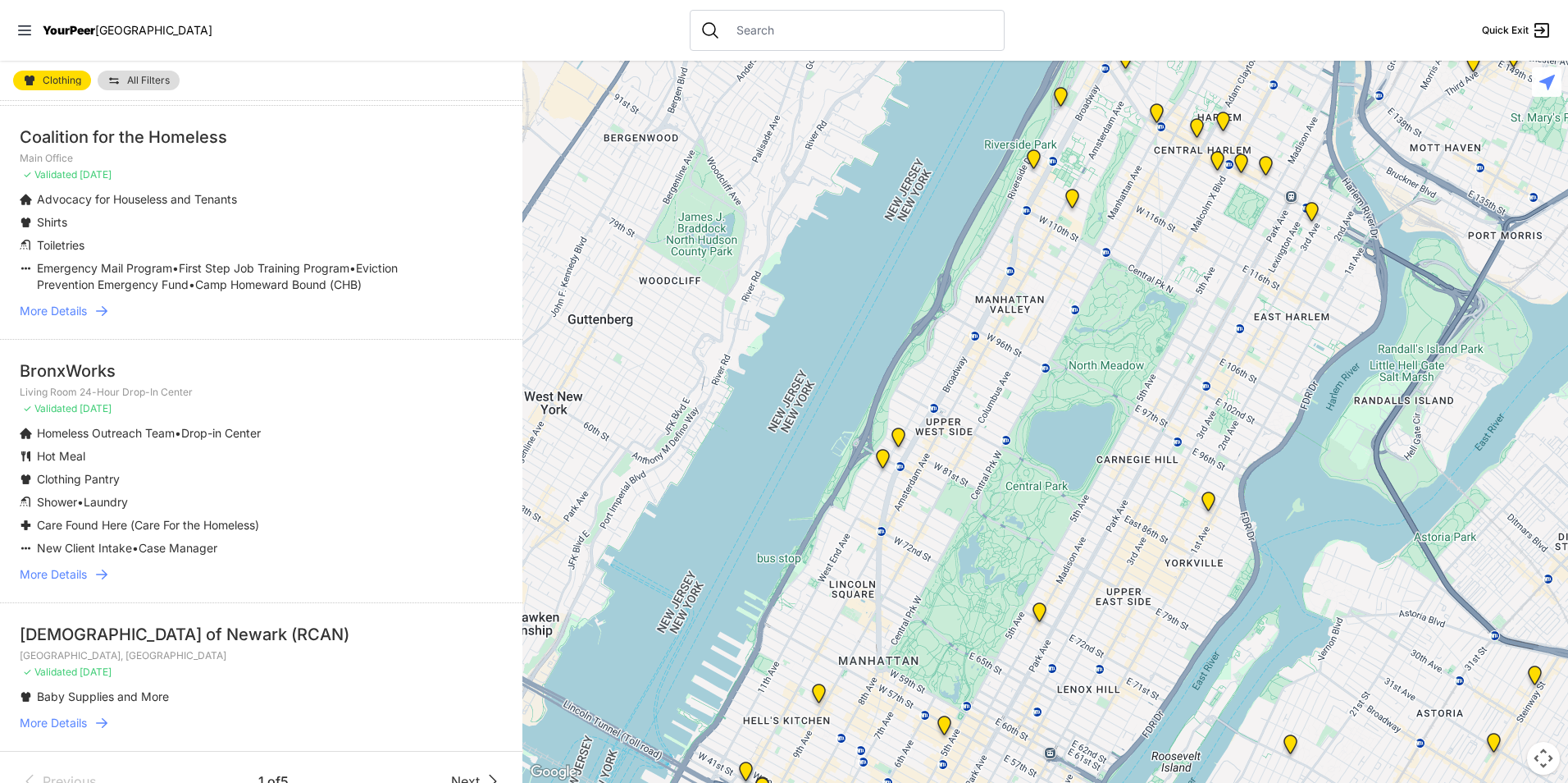
scroll to position [3807, 0]
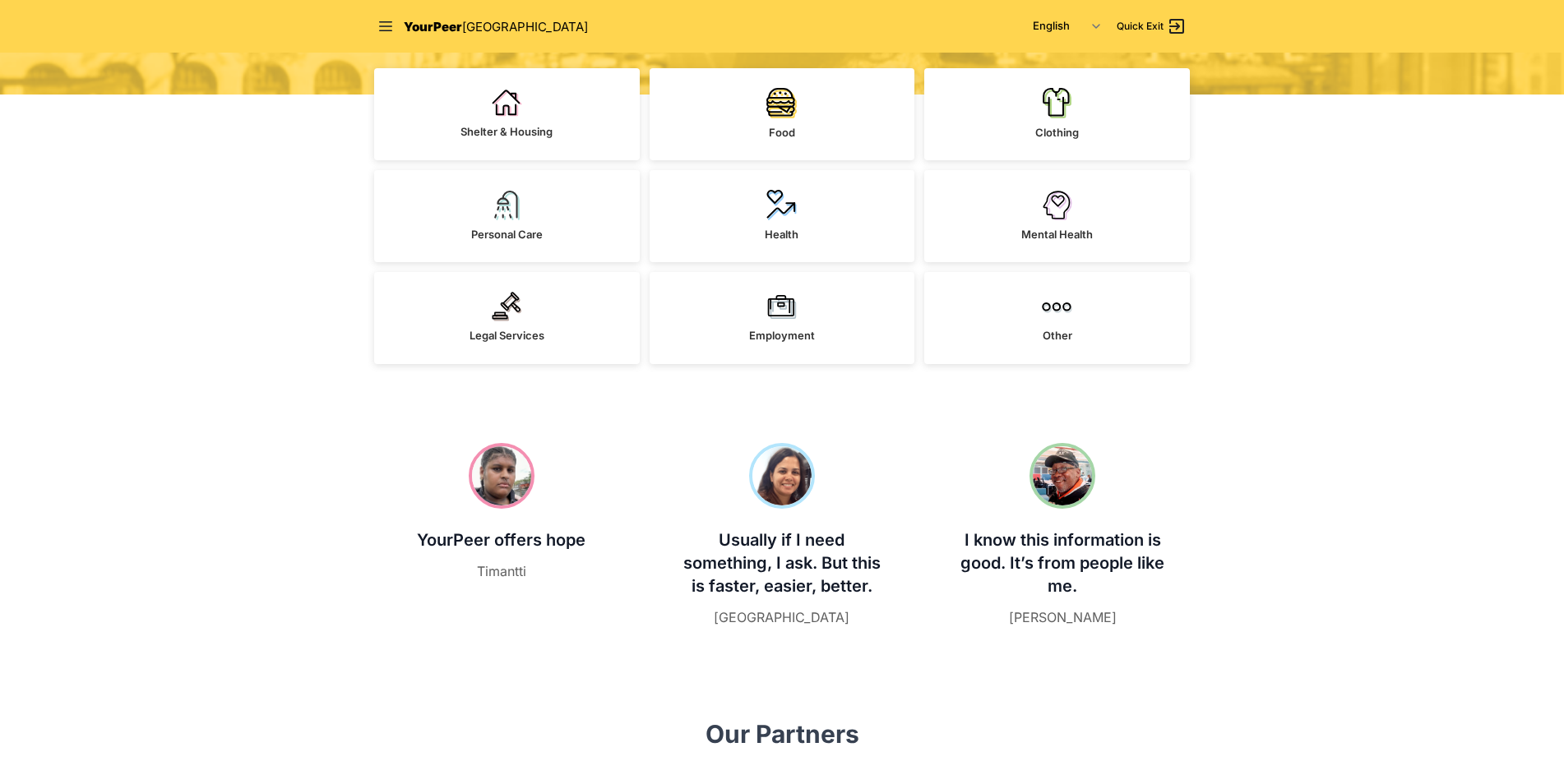
scroll to position [411, 0]
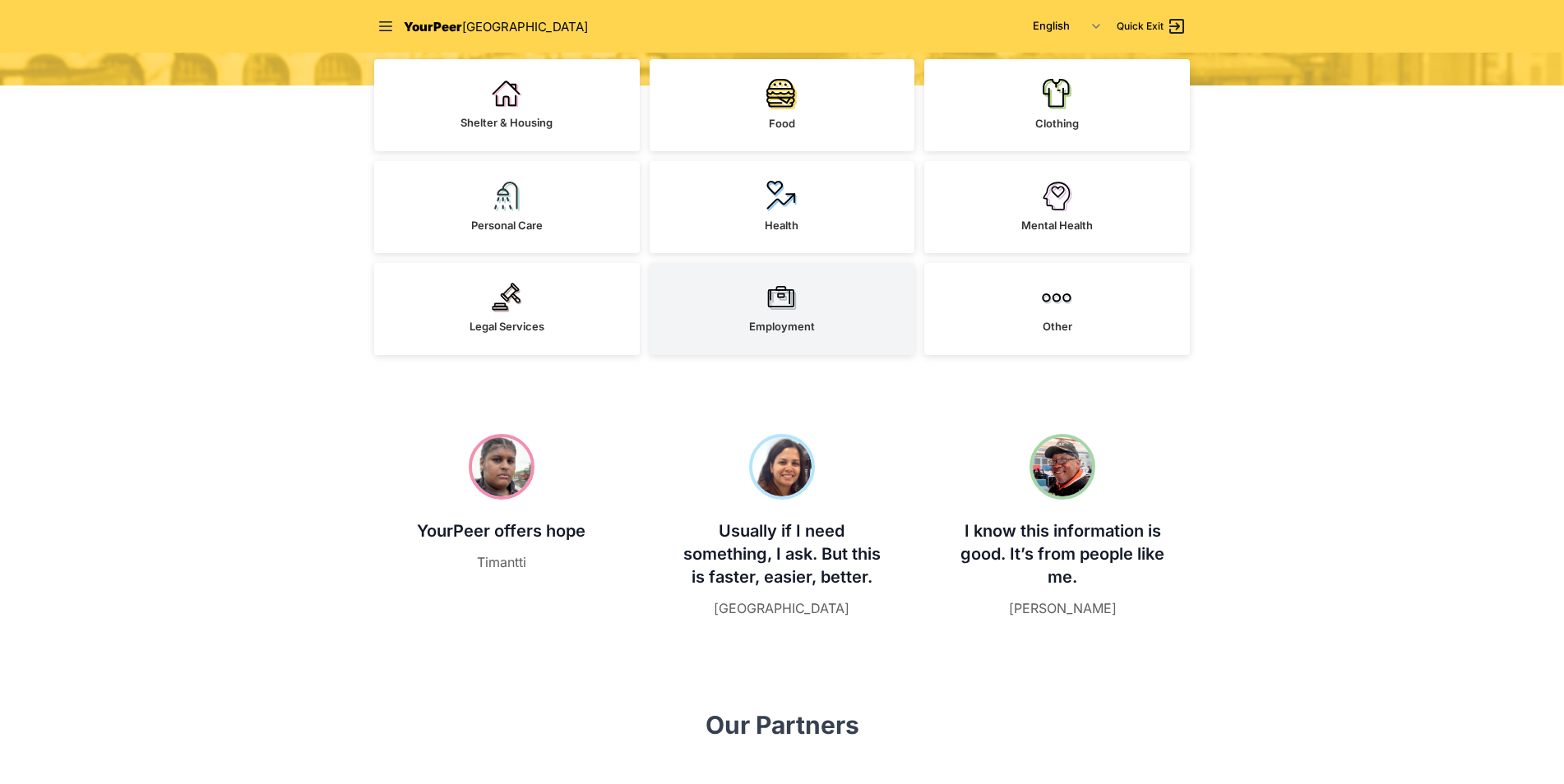
click at [793, 312] on img at bounding box center [782, 297] width 30 height 30
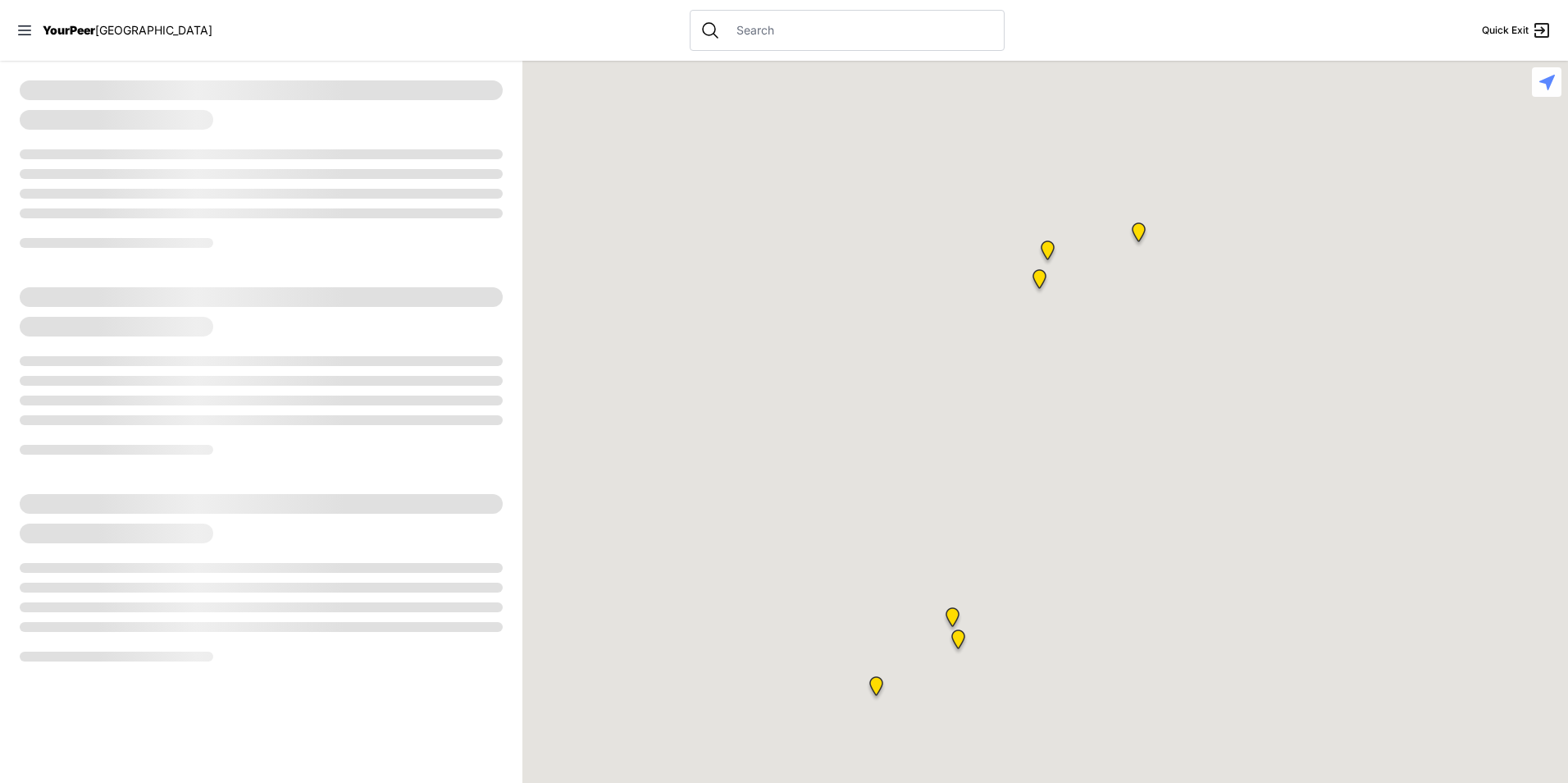
select select "recentlyUpdated"
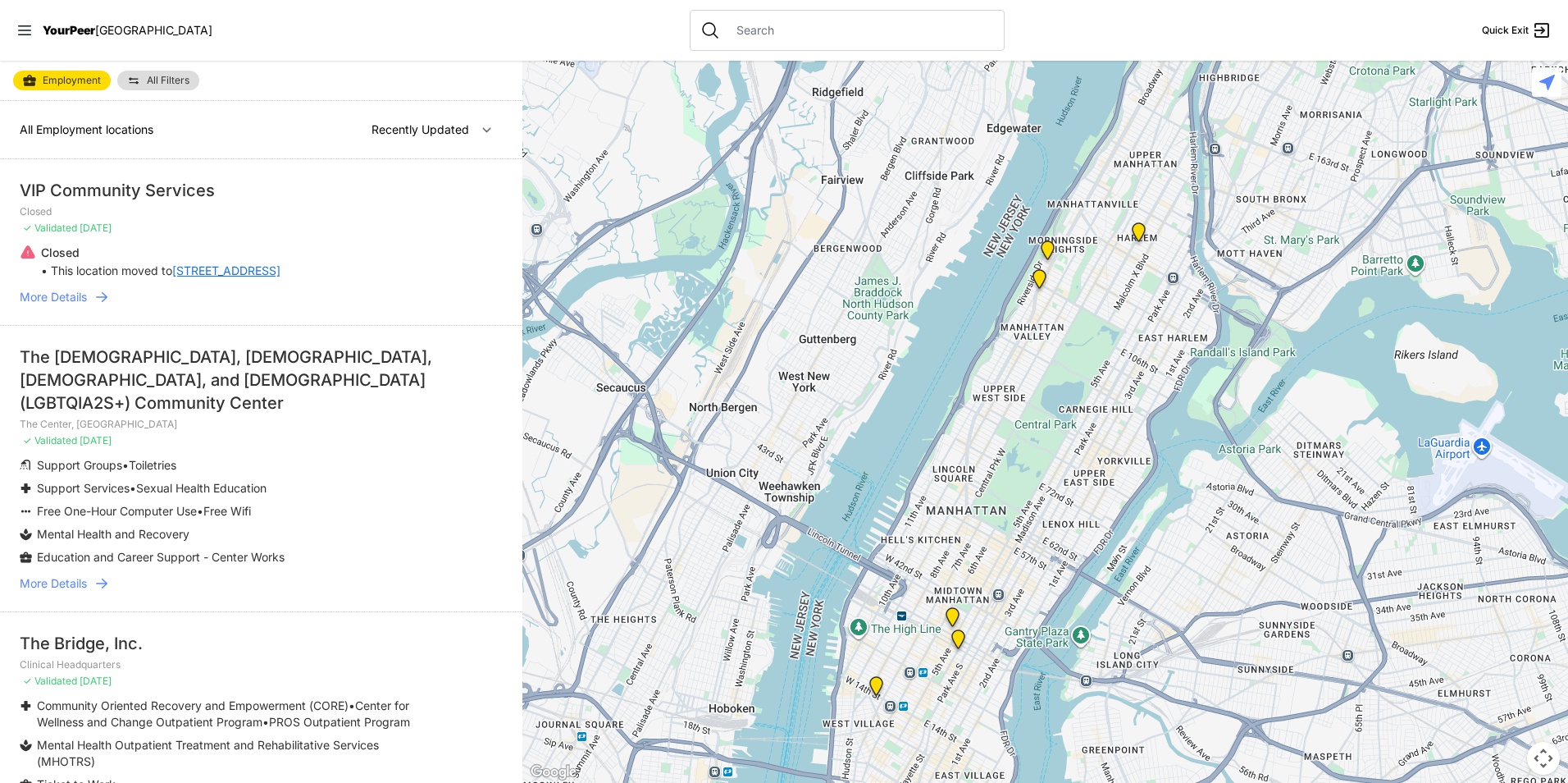
click at [88, 302] on link "More Details" at bounding box center [261, 297] width 483 height 16
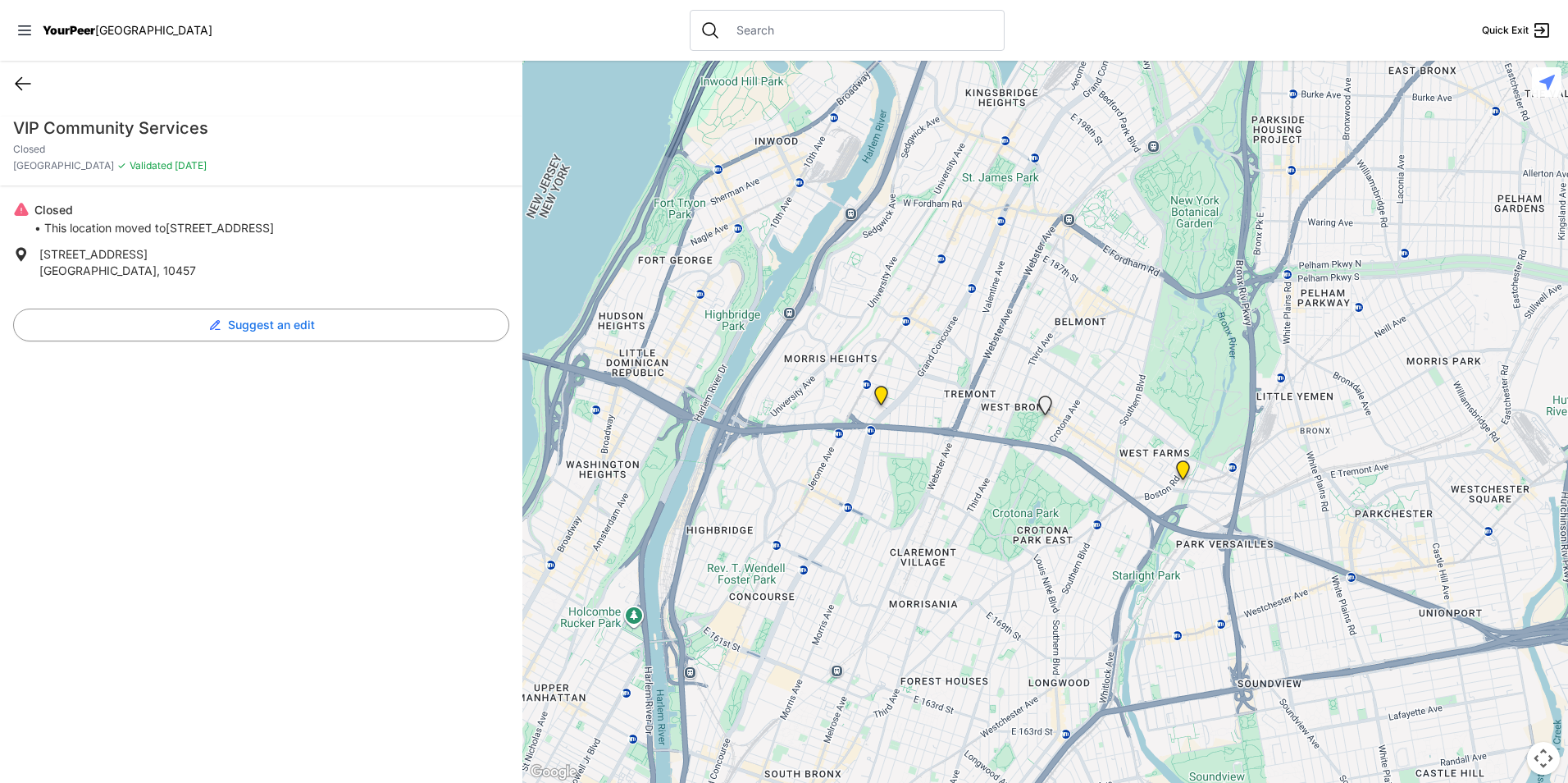
click at [19, 75] on icon at bounding box center [23, 84] width 20 height 20
select select "recentlyUpdated"
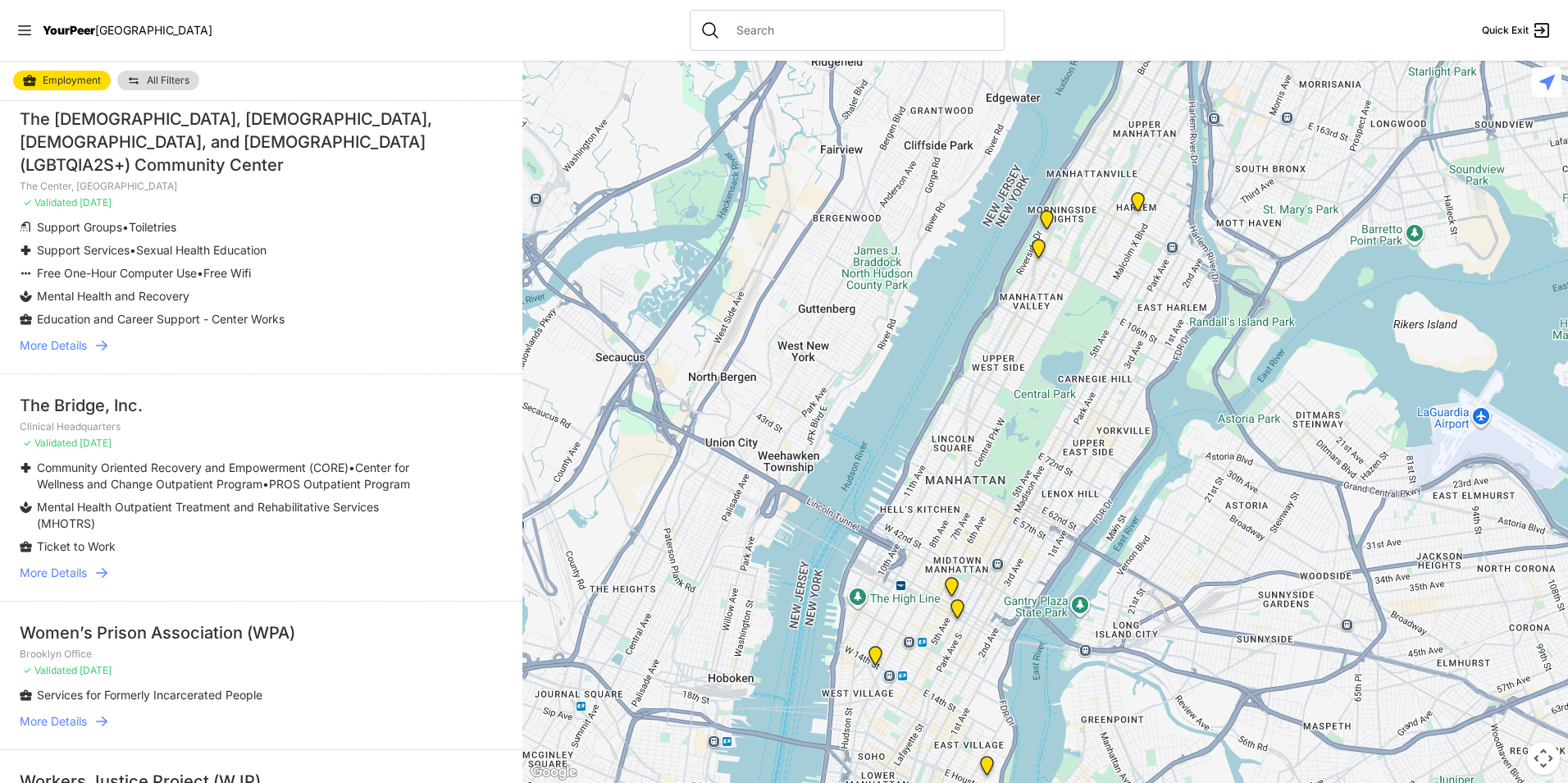
scroll to position [328, 0]
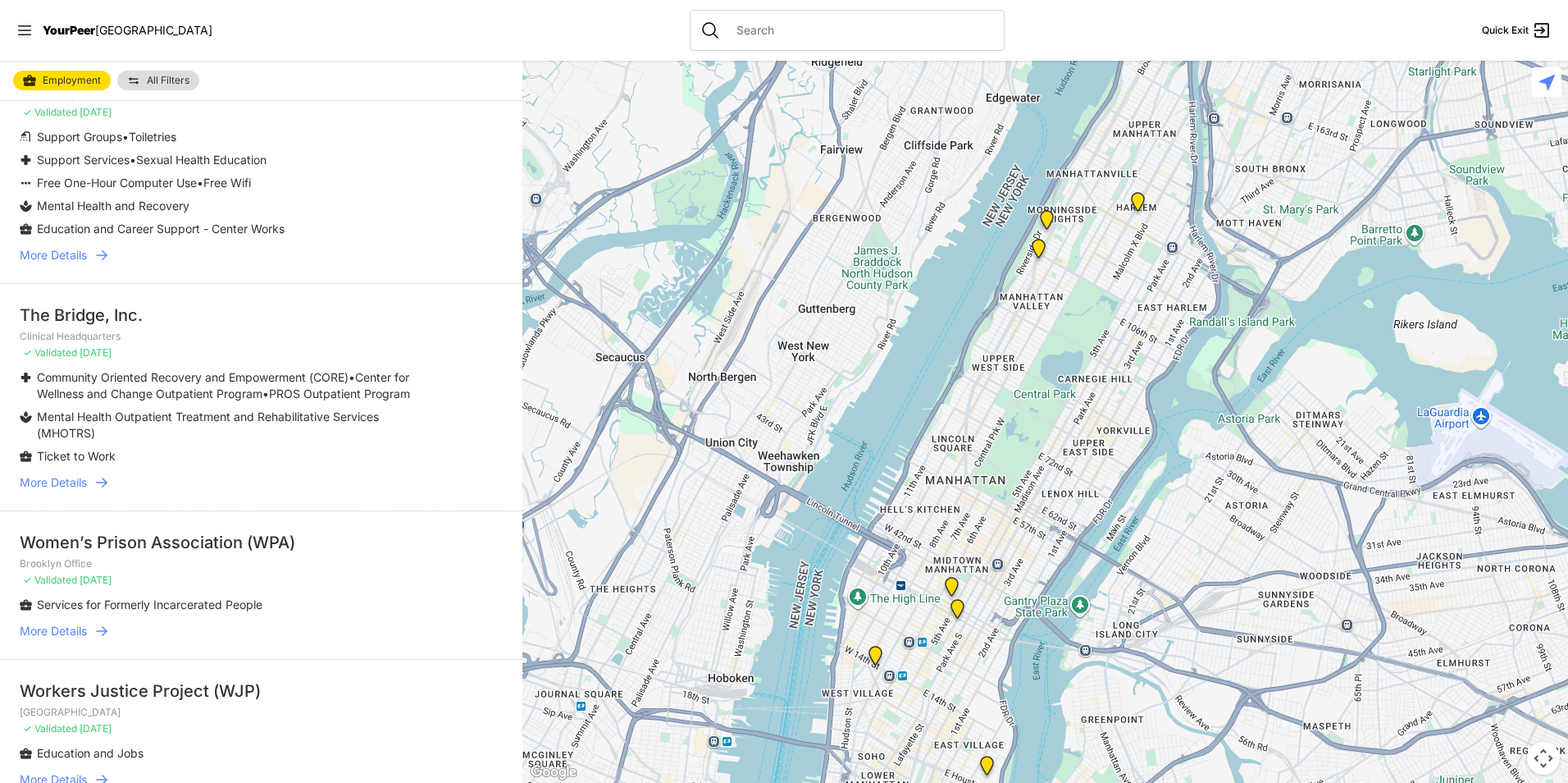
click at [33, 475] on span "More Details" at bounding box center [53, 482] width 68 height 16
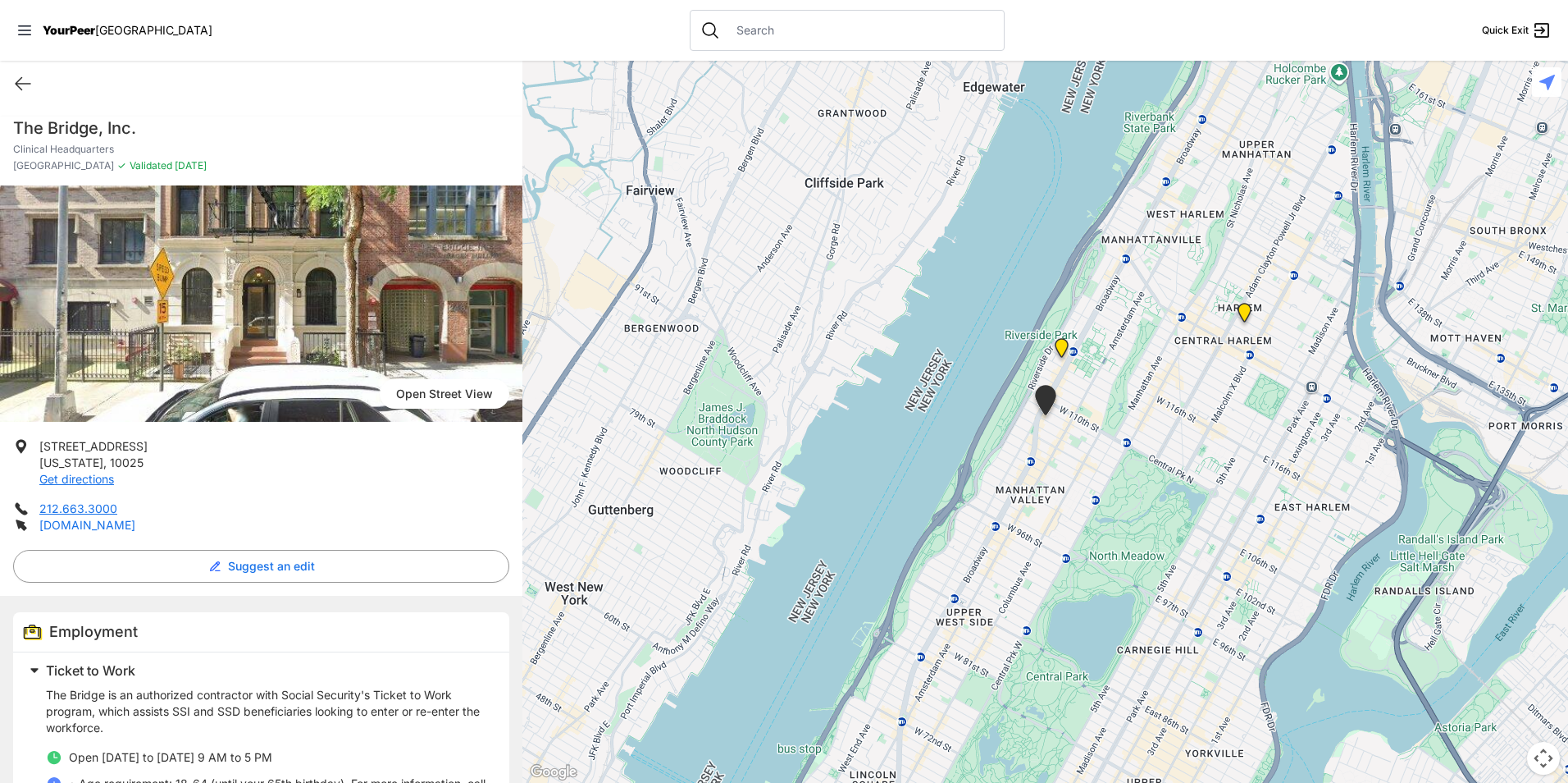
click at [88, 524] on link "thebridgeny.org" at bounding box center [87, 524] width 96 height 14
